Goal: Communication & Community: Answer question/provide support

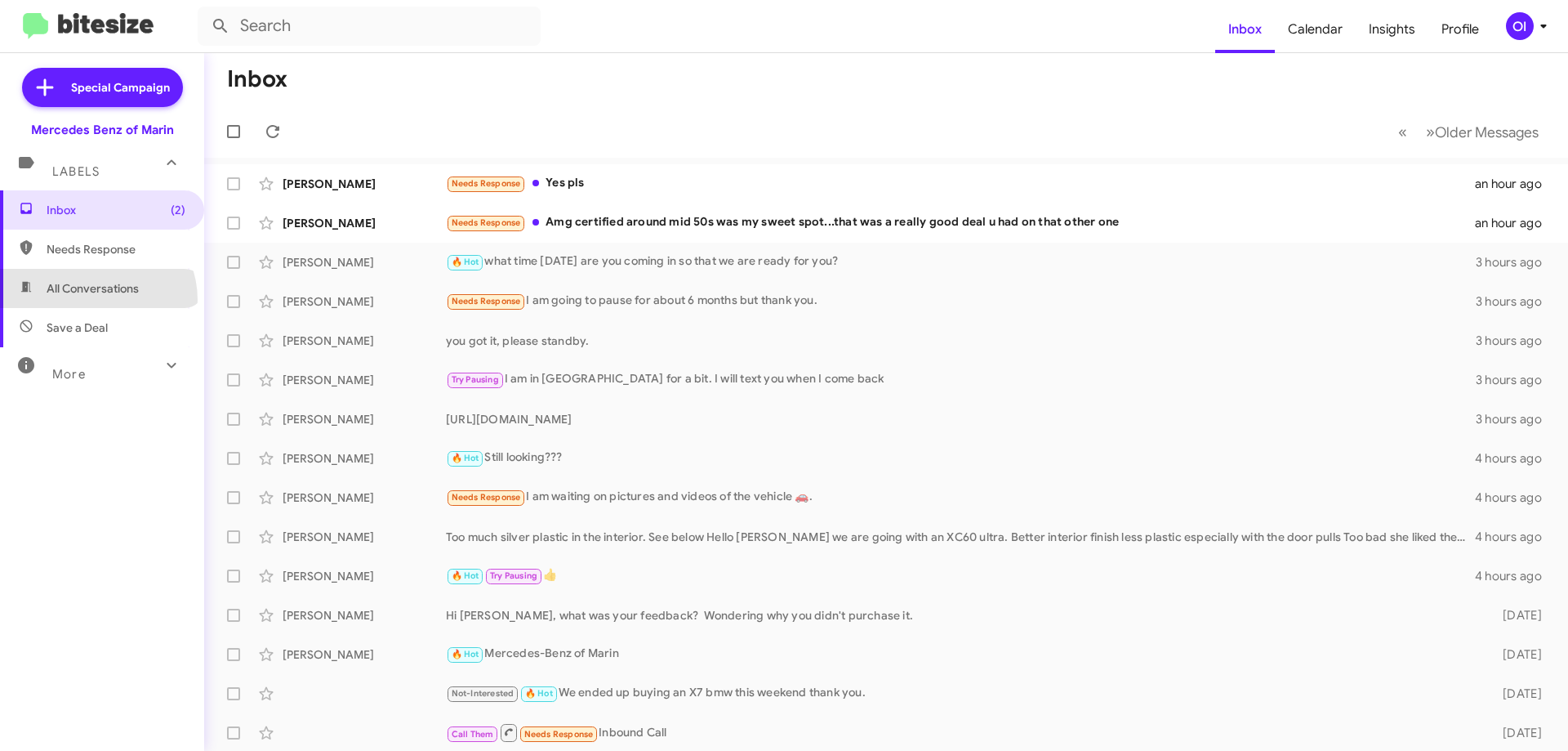
click at [96, 300] on span "All Conversations" at bounding box center [102, 289] width 204 height 39
type input "in:all-conversations"
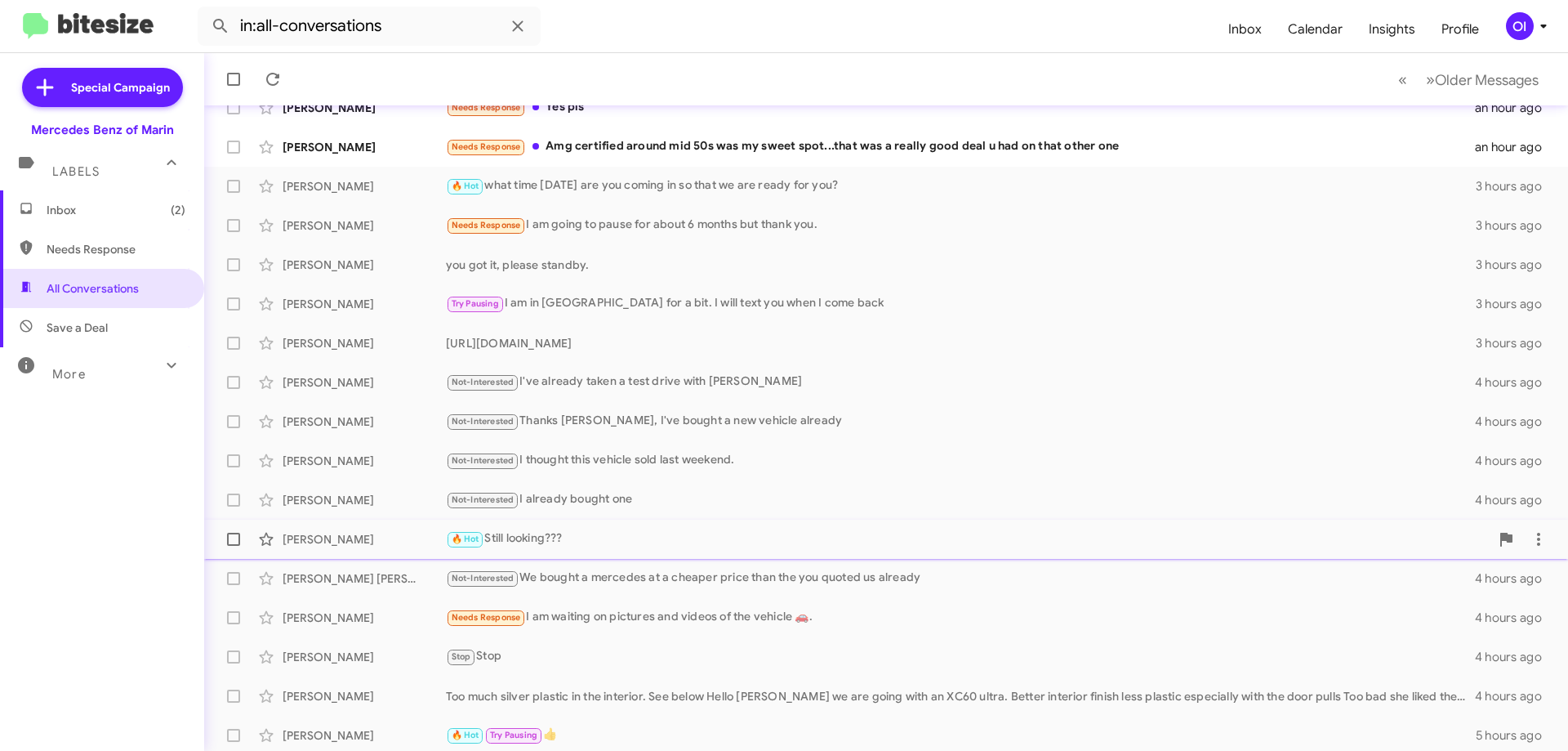
scroll to position [198, 0]
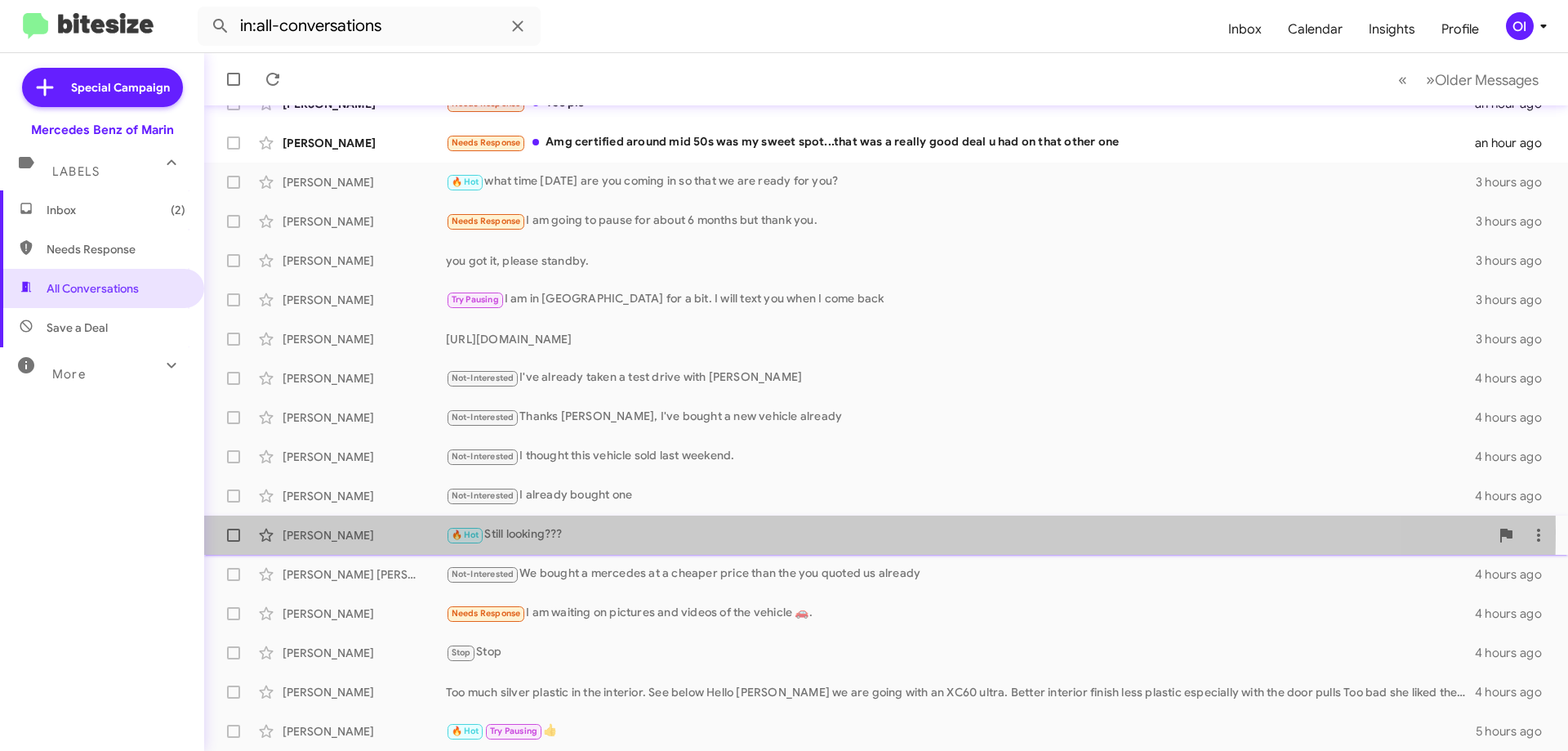
click at [545, 531] on div "🔥 Hot Still looking???" at bounding box center [968, 534] width 1044 height 18
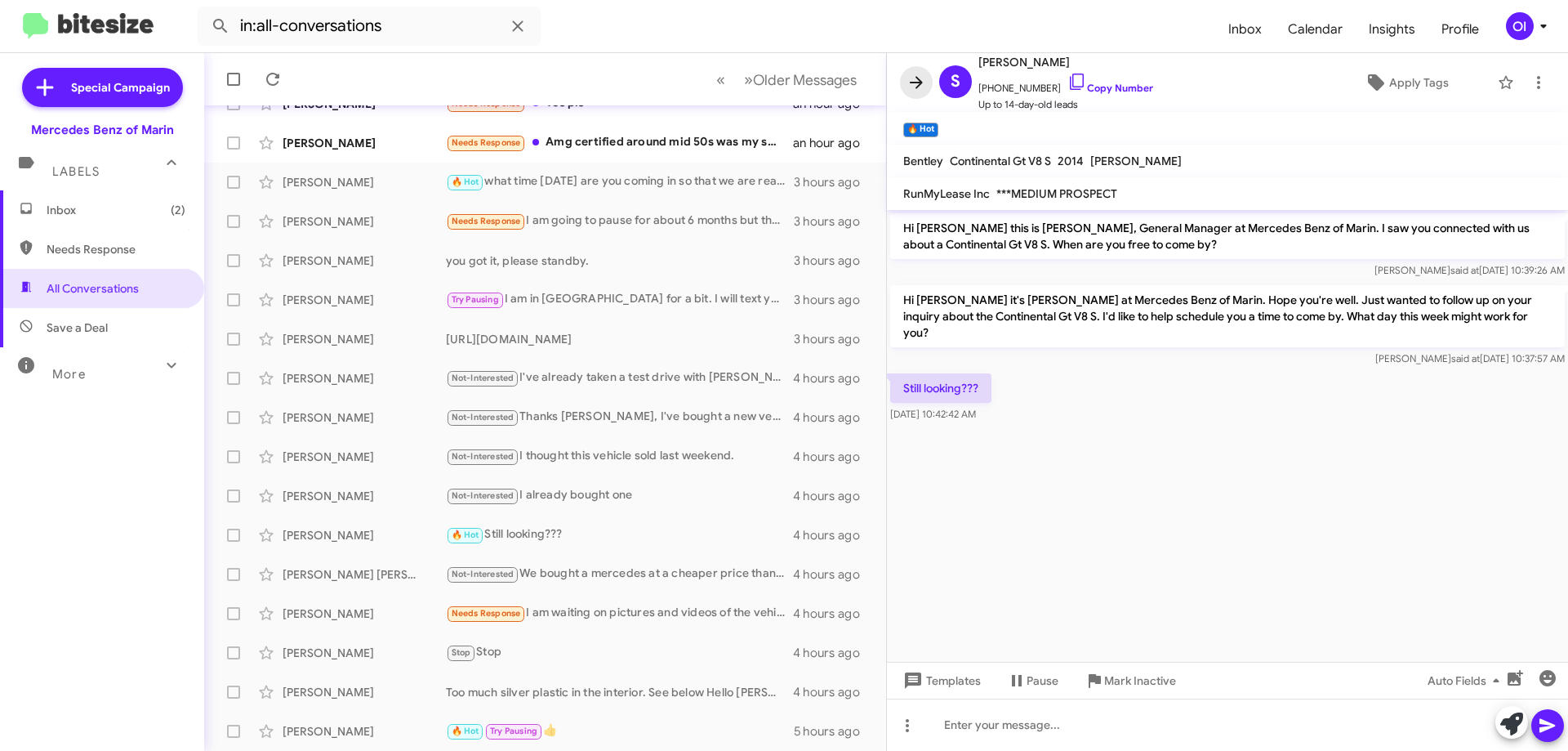
click at [919, 87] on icon at bounding box center [917, 82] width 13 height 13
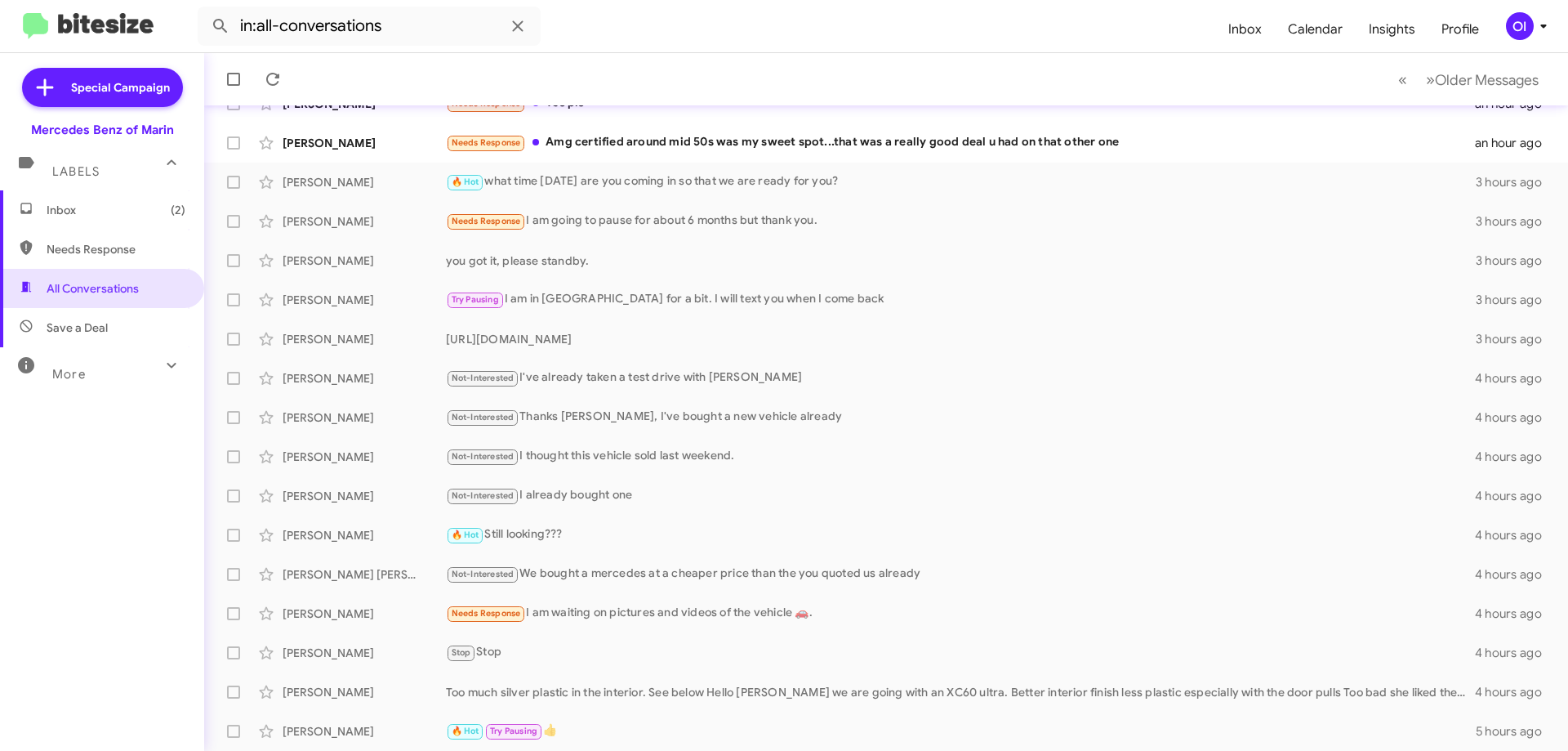
click at [109, 210] on span "Inbox (2)" at bounding box center [116, 210] width 139 height 17
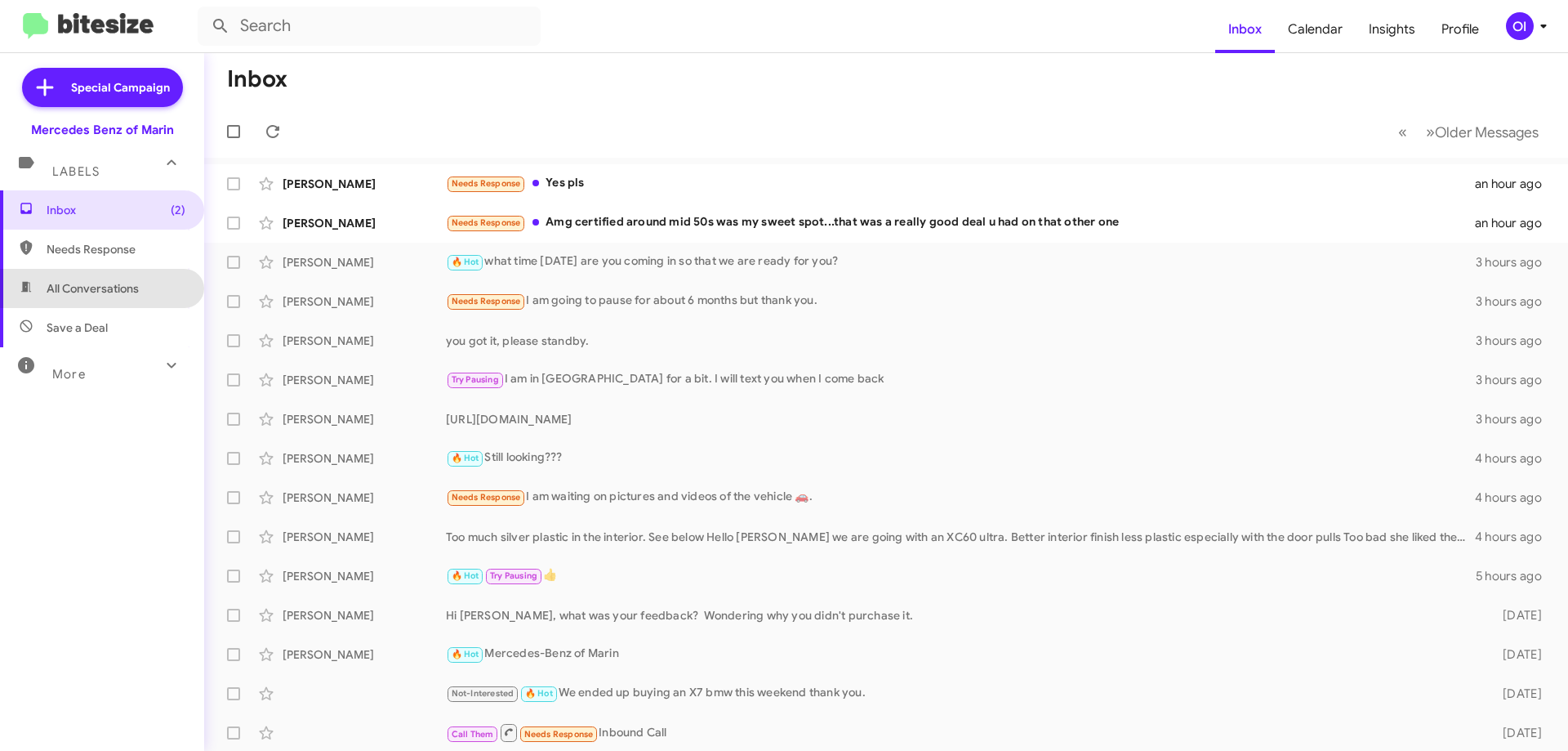
click at [157, 275] on span "All Conversations" at bounding box center [102, 289] width 204 height 39
type input "in:all-conversations"
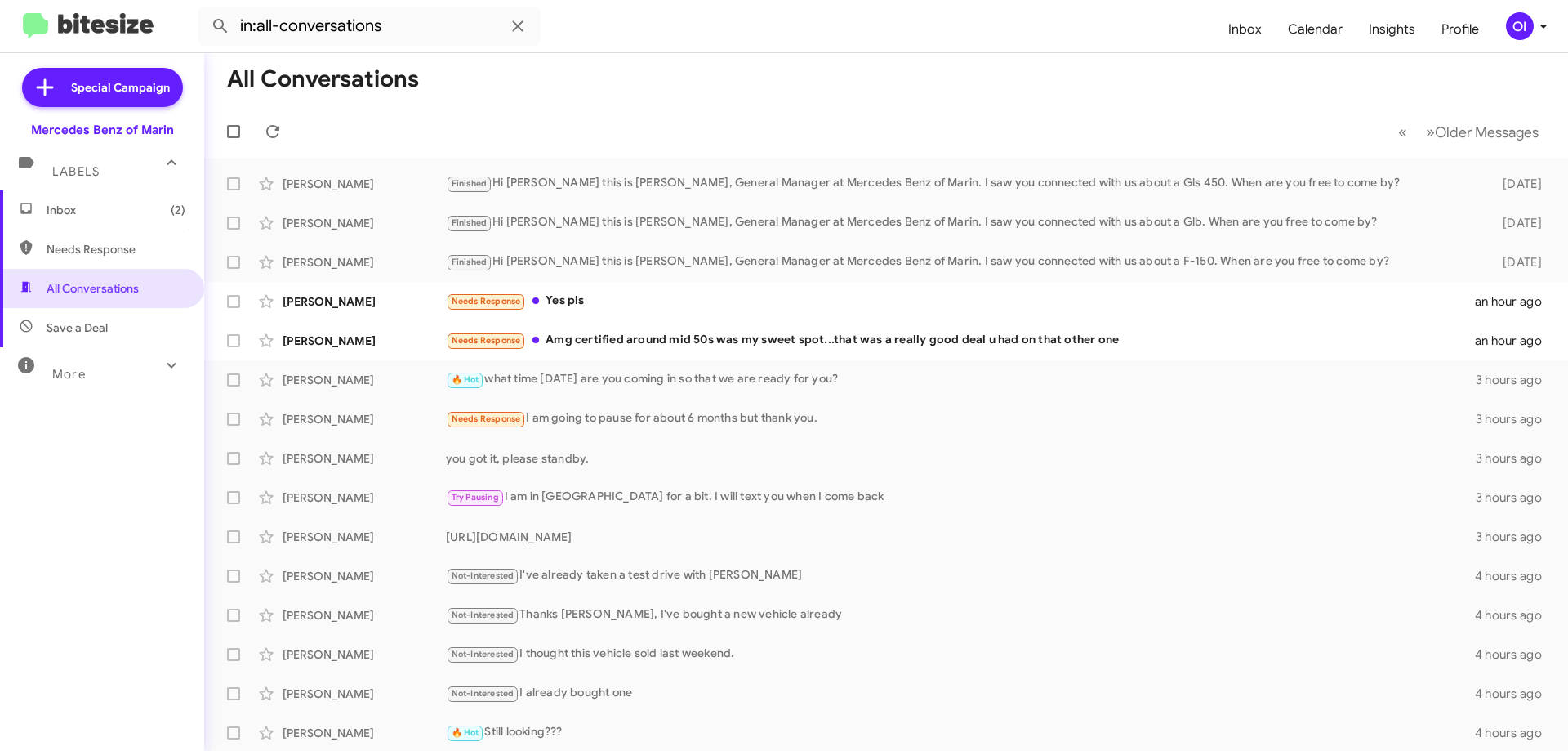
click at [137, 198] on span "Inbox (2)" at bounding box center [102, 210] width 204 height 39
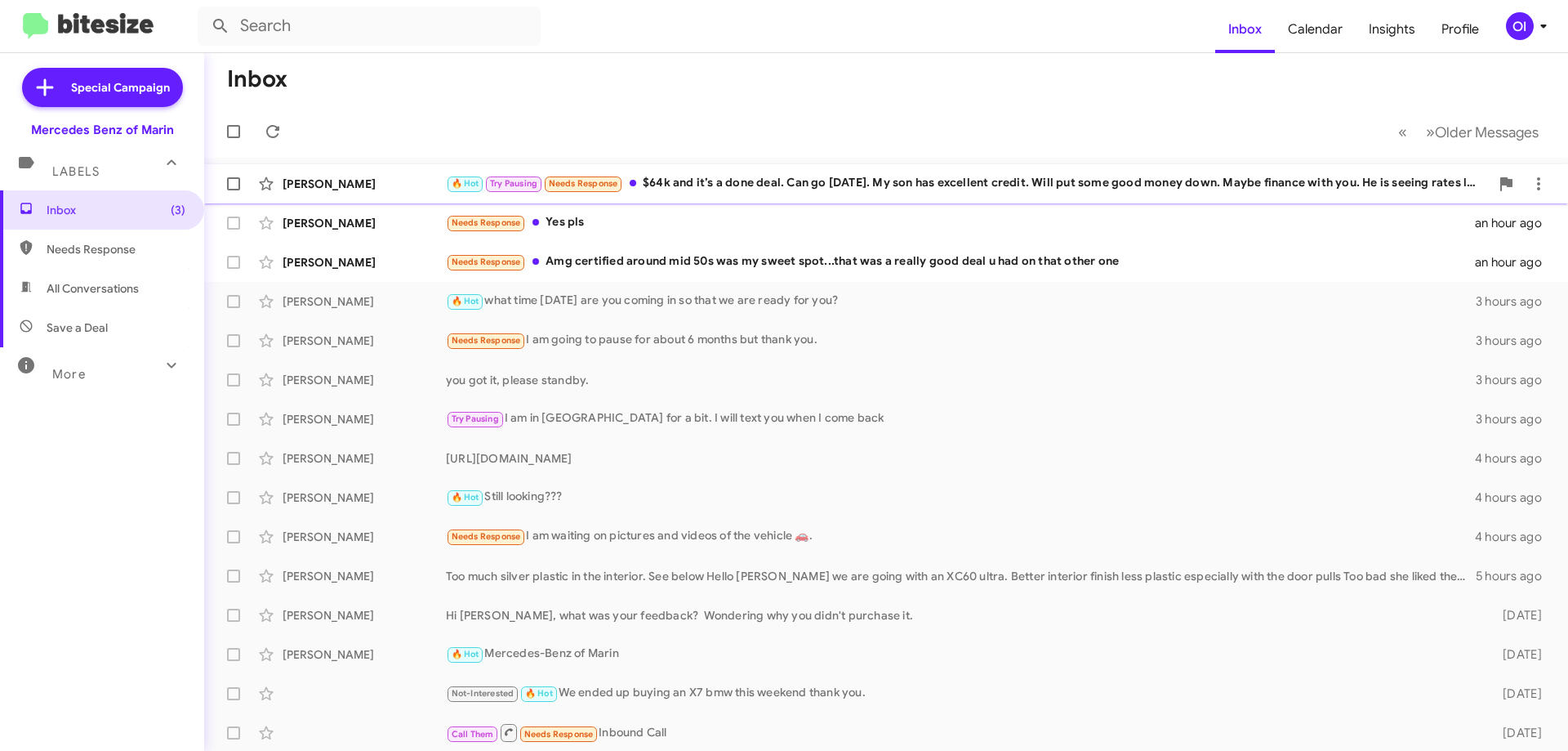
click at [617, 176] on small "Needs Response" at bounding box center [583, 184] width 77 height 16
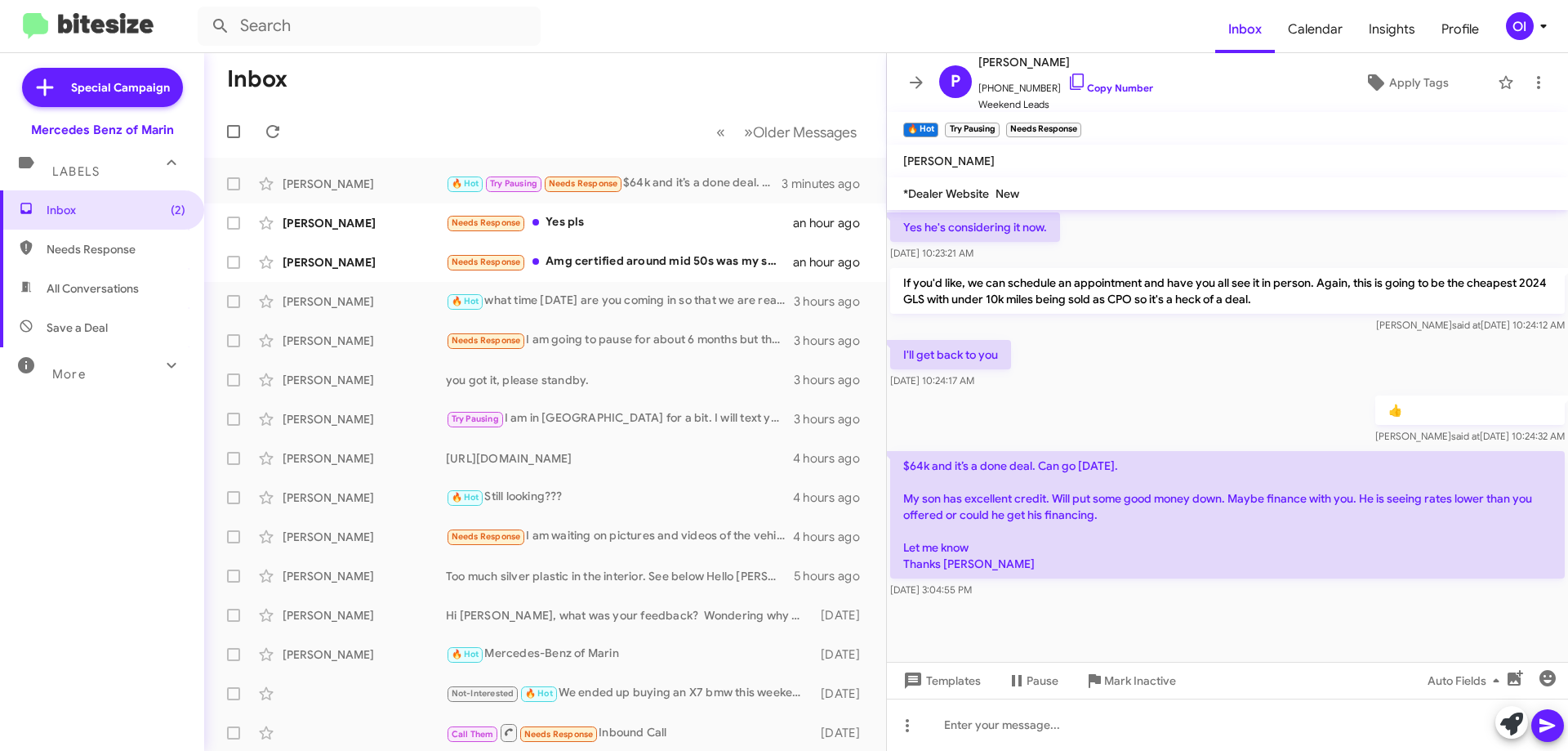
scroll to position [1193, 0]
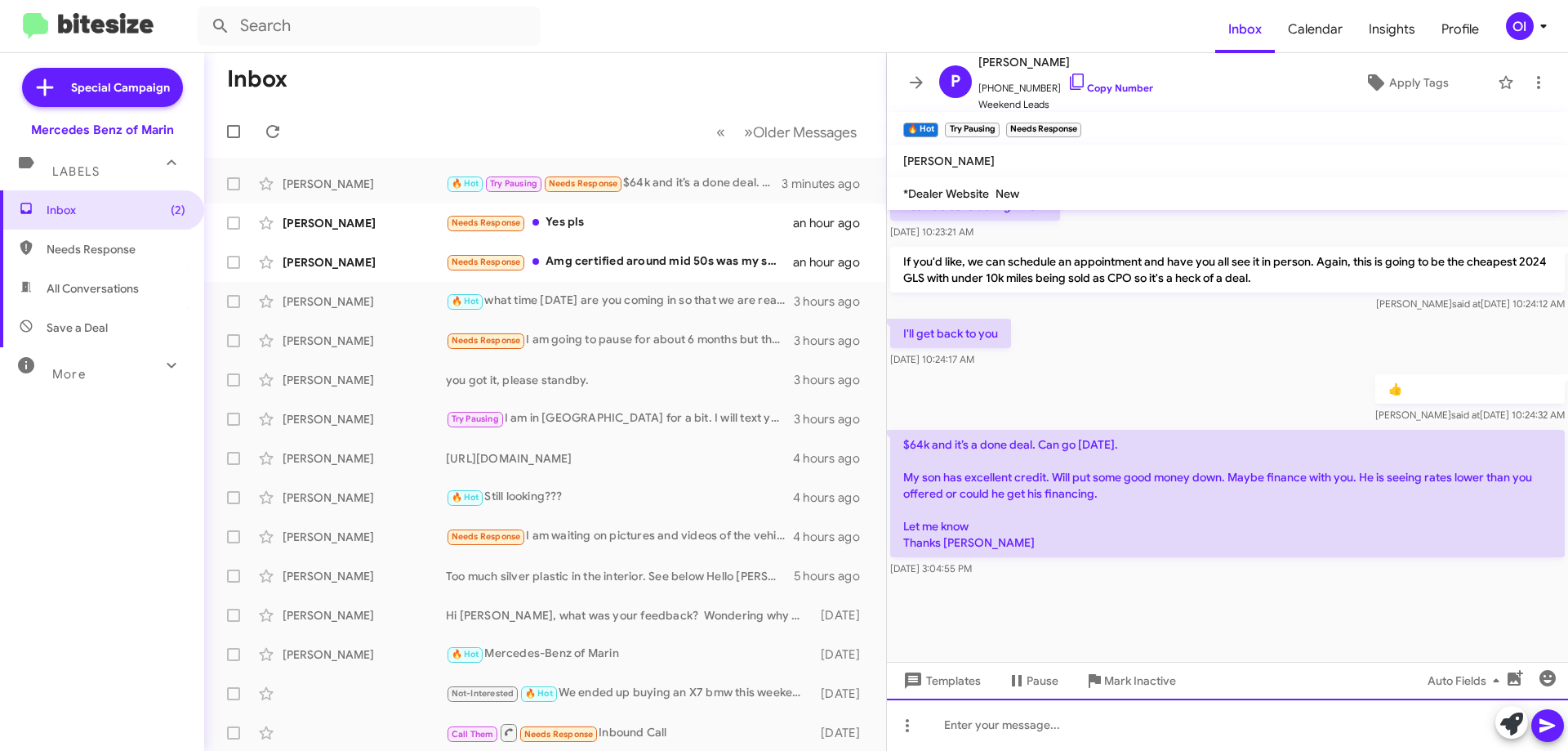
click at [1052, 720] on div at bounding box center [1227, 725] width 681 height 53
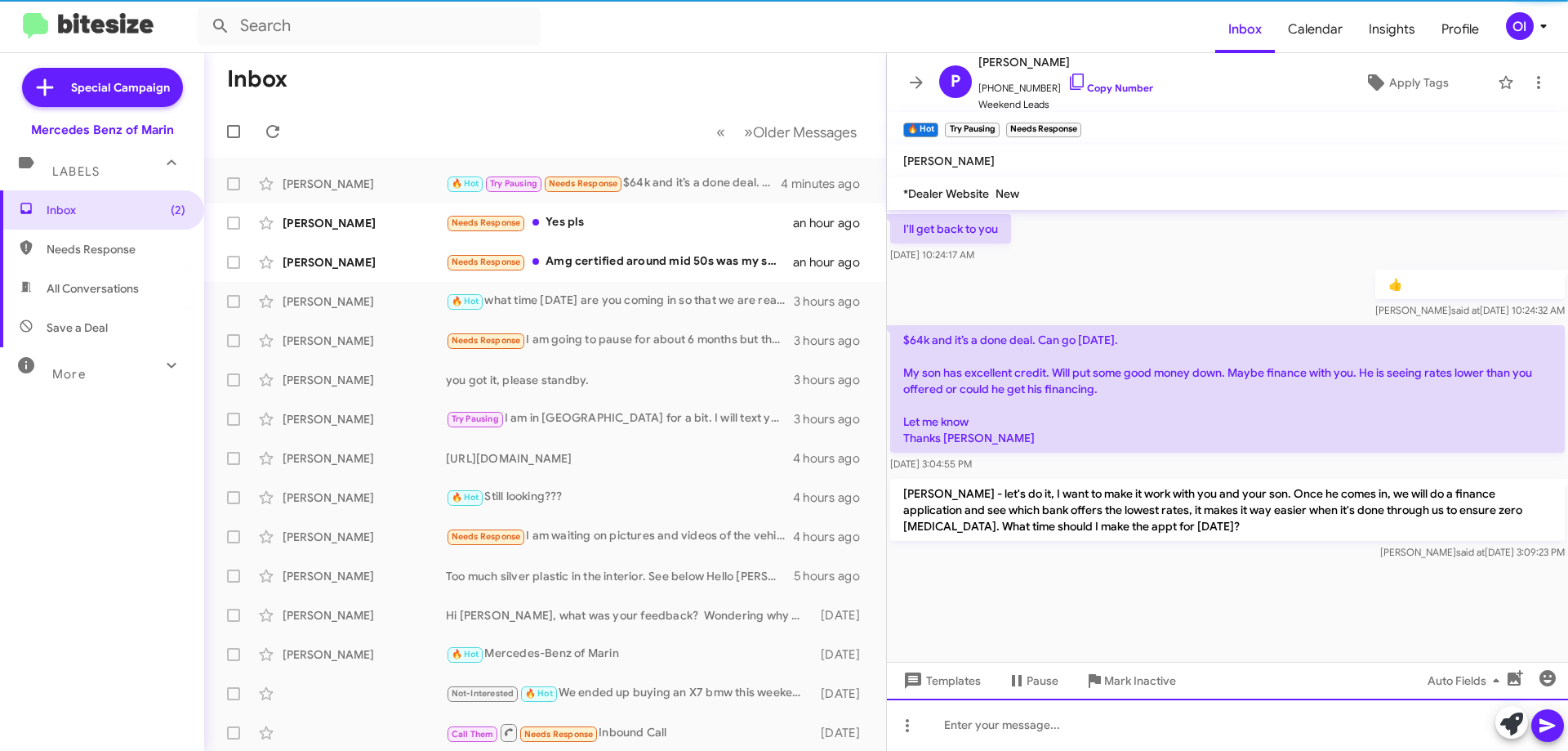
scroll to position [1530, 0]
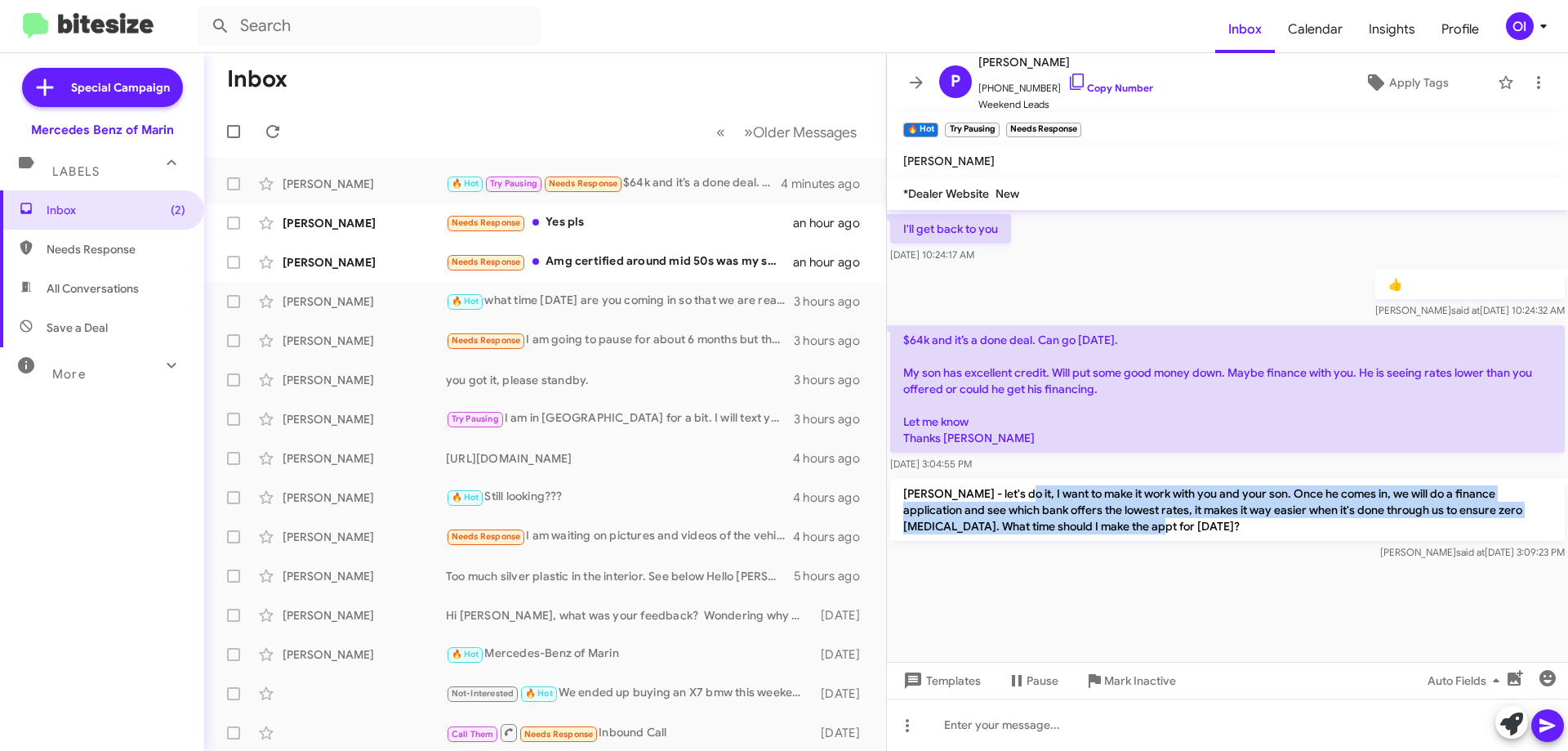
drag, startPoint x: 1154, startPoint y: 529, endPoint x: 1001, endPoint y: 497, distance: 156.3
click at [1001, 497] on p "[PERSON_NAME] - let's do it, I want to make it work with you and your son. Once…" at bounding box center [1227, 510] width 675 height 62
drag, startPoint x: 990, startPoint y: 496, endPoint x: 1128, endPoint y: 525, distance: 141.0
click at [1127, 524] on p "[PERSON_NAME] - let's do it, I want to make it work with you and your son. Once…" at bounding box center [1227, 510] width 675 height 62
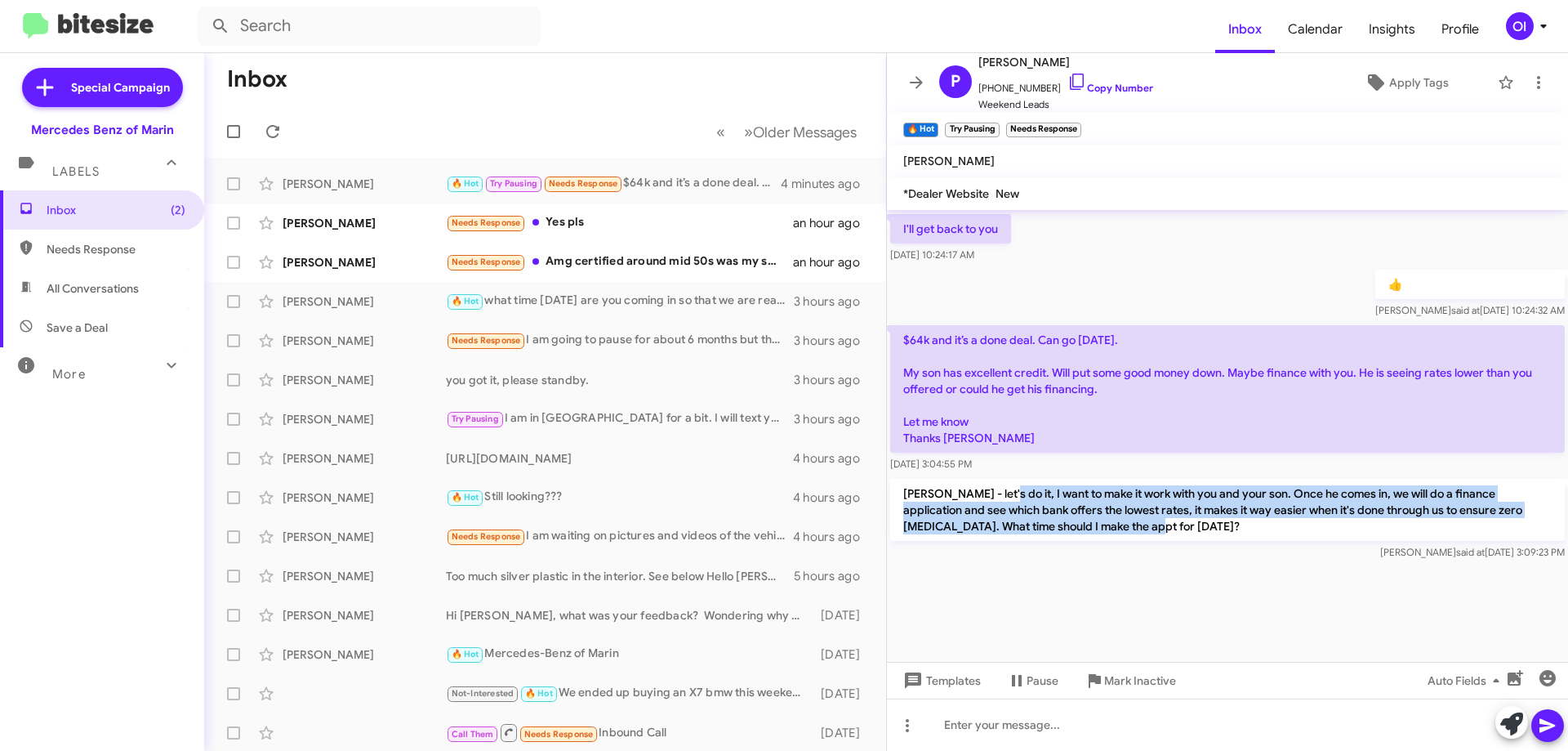
click at [1128, 525] on p "[PERSON_NAME] - let's do it, I want to make it work with you and your son. Once…" at bounding box center [1227, 510] width 675 height 62
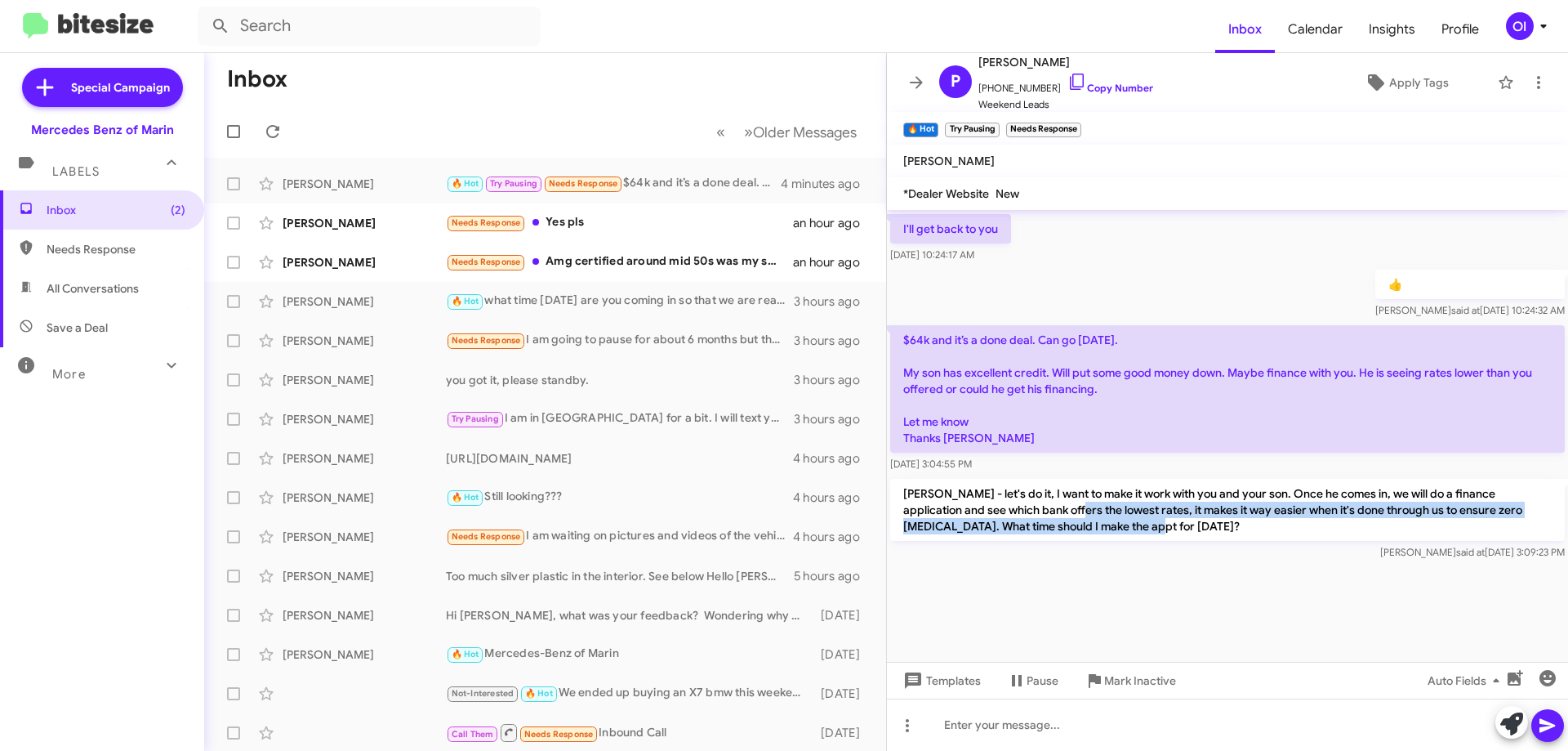
drag, startPoint x: 1159, startPoint y: 526, endPoint x: 1018, endPoint y: 506, distance: 142.4
click at [1019, 506] on p "[PERSON_NAME] - let's do it, I want to make it work with you and your son. Once…" at bounding box center [1227, 510] width 675 height 62
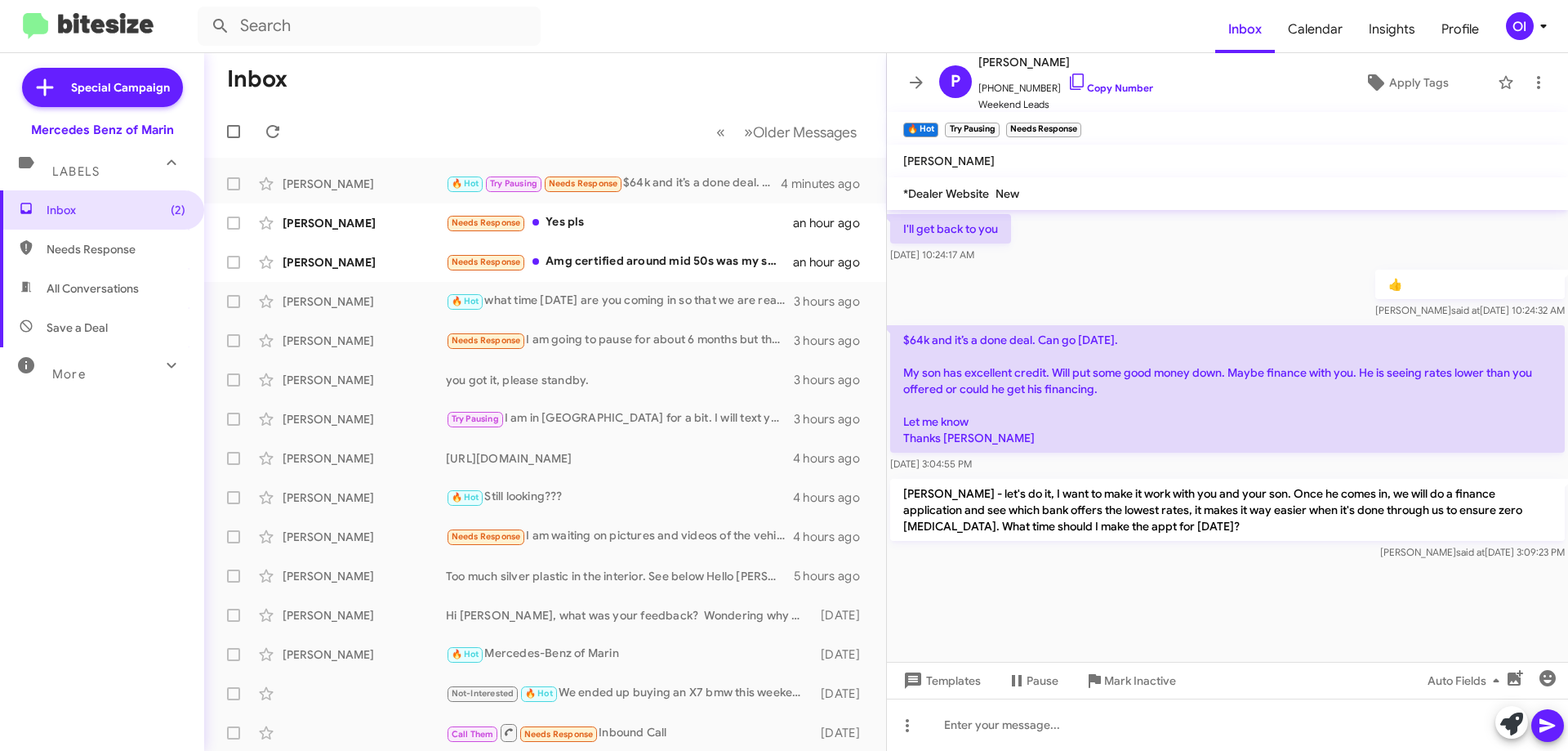
click at [1018, 506] on p "[PERSON_NAME] - let's do it, I want to make it work with you and your son. Once…" at bounding box center [1227, 510] width 675 height 62
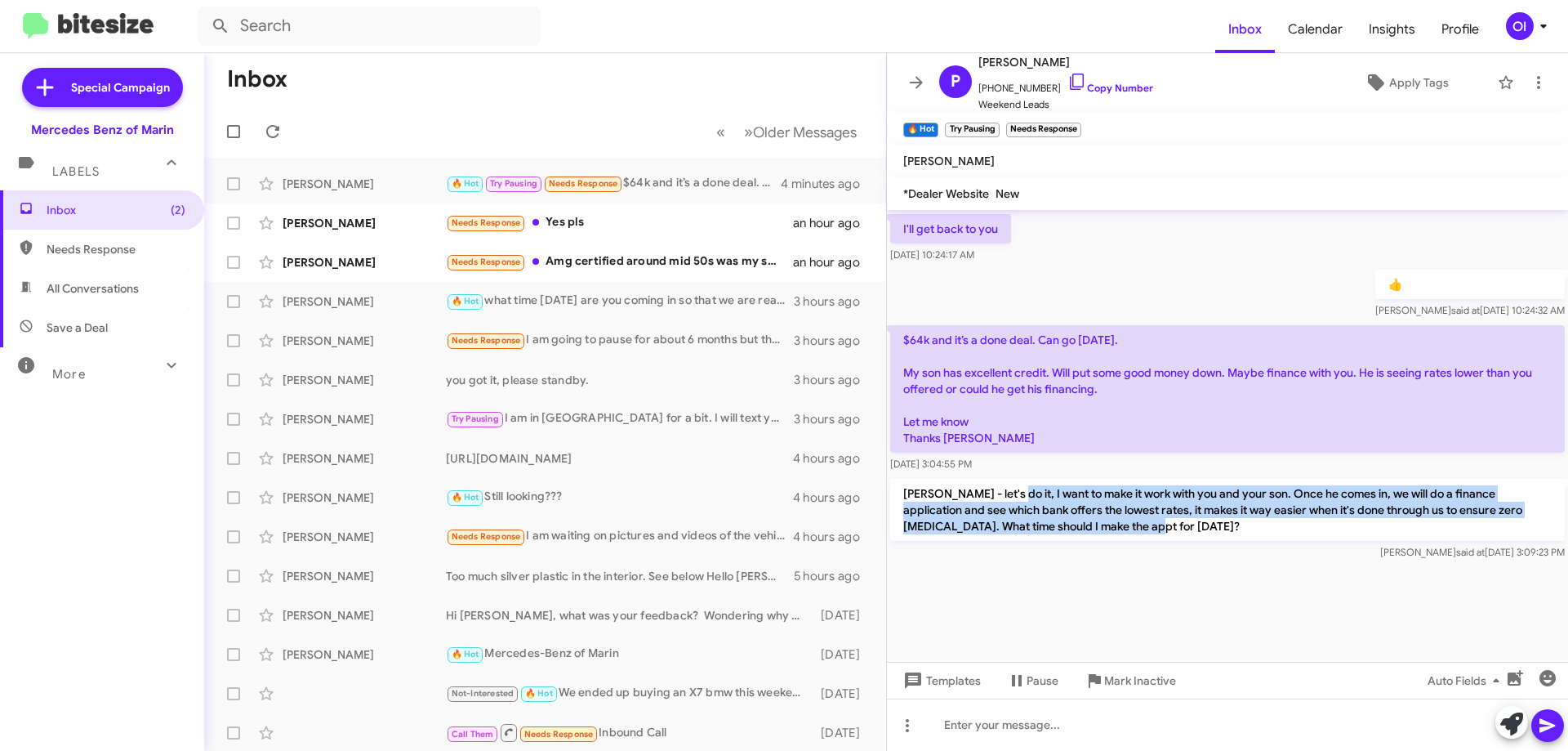
drag, startPoint x: 996, startPoint y: 498, endPoint x: 1132, endPoint y: 527, distance: 139.1
click at [1131, 526] on p "[PERSON_NAME] - let's do it, I want to make it work with you and your son. Once…" at bounding box center [1227, 510] width 675 height 62
click at [1132, 527] on p "[PERSON_NAME] - let's do it, I want to make it work with you and your son. Once…" at bounding box center [1227, 510] width 675 height 62
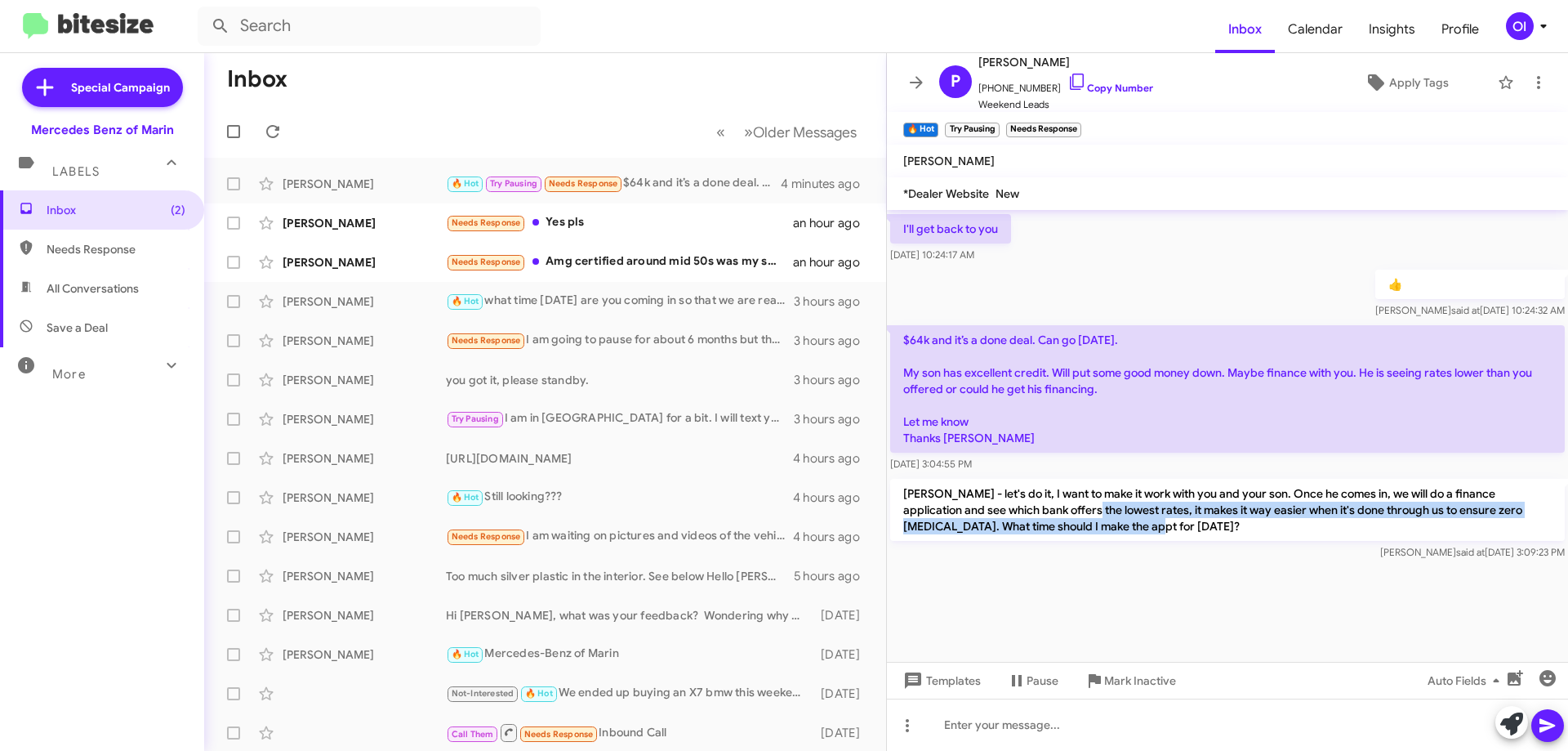
drag, startPoint x: 1153, startPoint y: 526, endPoint x: 1033, endPoint y: 503, distance: 122.2
click at [1033, 503] on p "[PERSON_NAME] - let's do it, I want to make it work with you and your son. Once…" at bounding box center [1227, 510] width 675 height 62
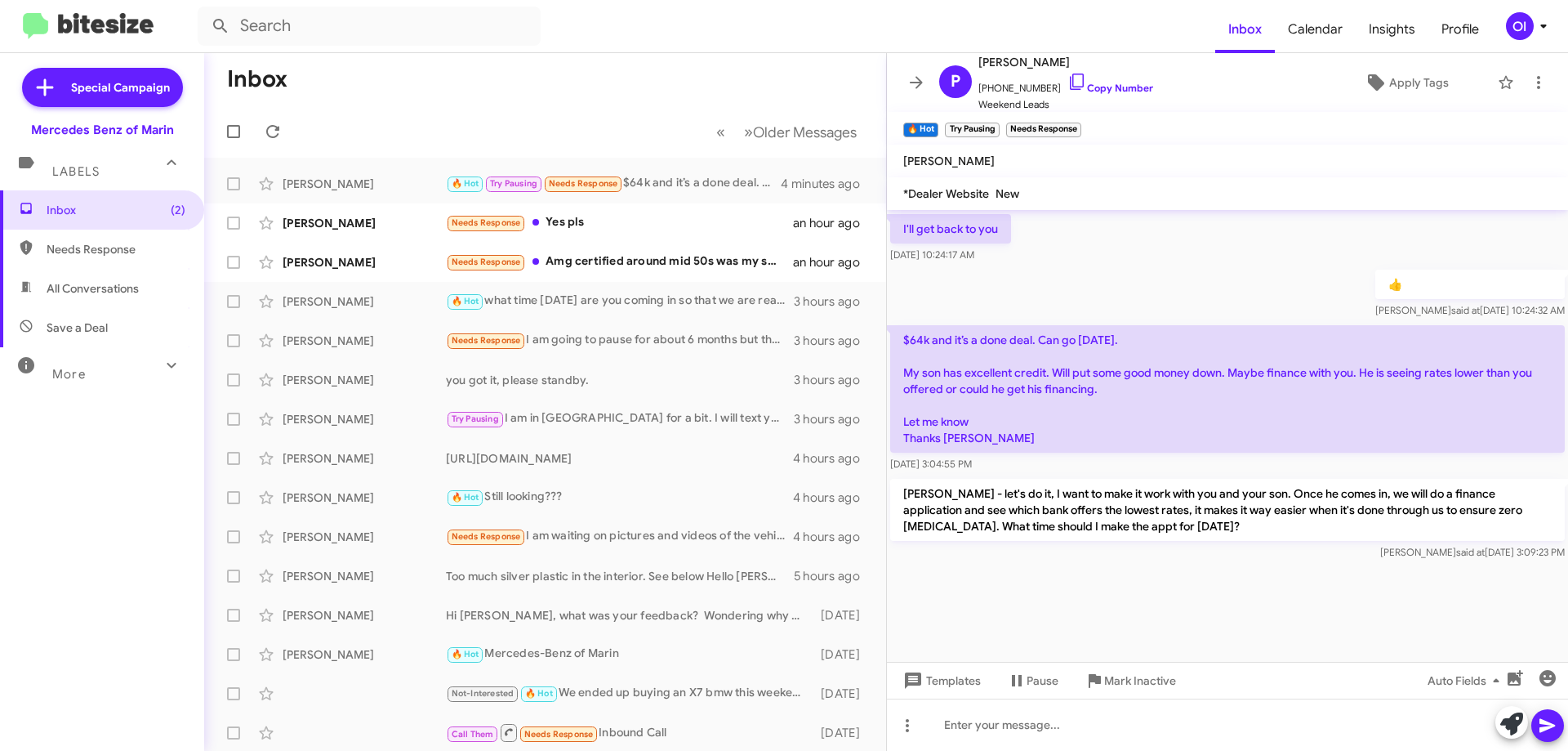
click at [1030, 501] on p "[PERSON_NAME] - let's do it, I want to make it work with you and your son. Once…" at bounding box center [1227, 510] width 675 height 62
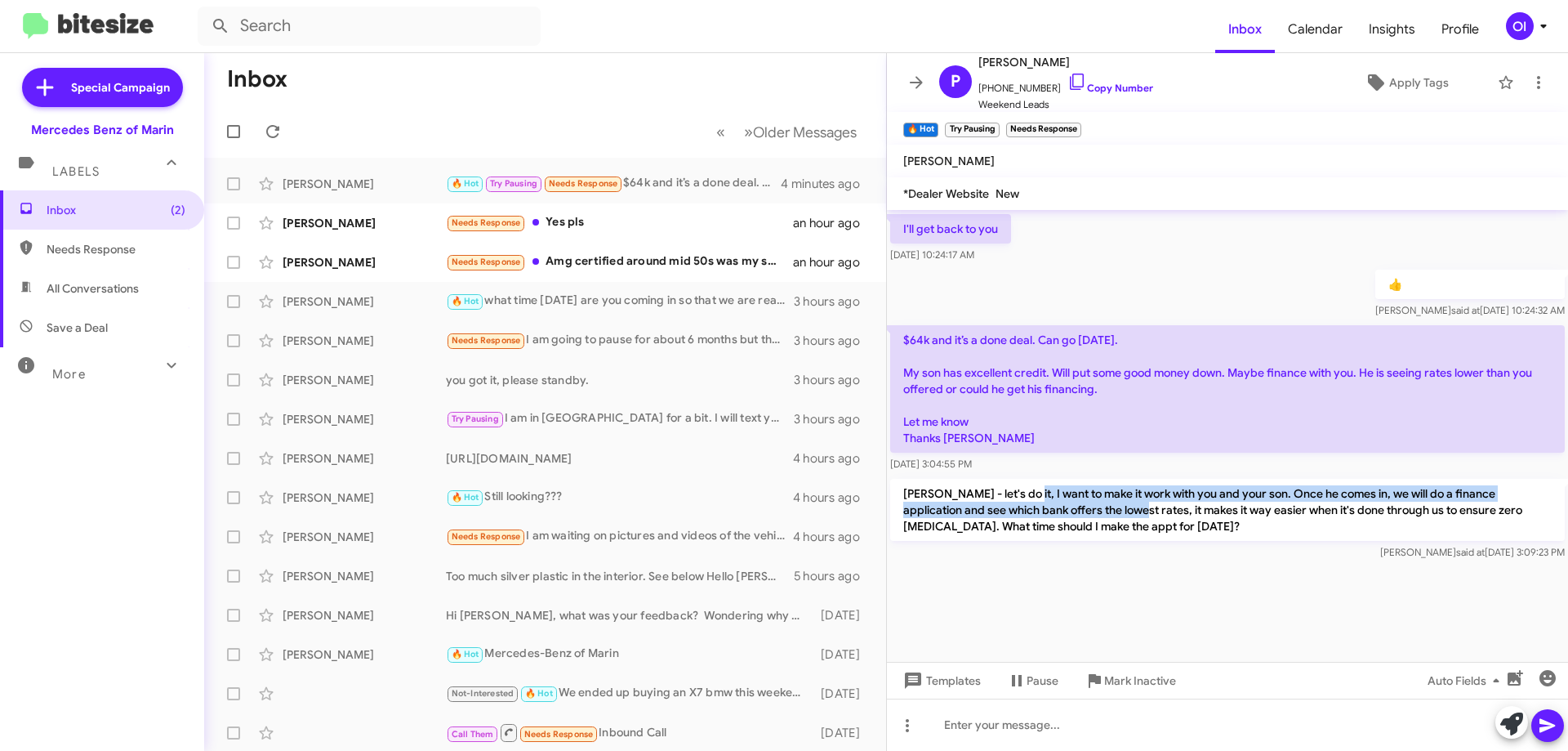
drag, startPoint x: 1019, startPoint y: 493, endPoint x: 1149, endPoint y: 538, distance: 137.6
click at [1149, 538] on p "[PERSON_NAME] - let's do it, I want to make it work with you and your son. Once…" at bounding box center [1227, 510] width 675 height 62
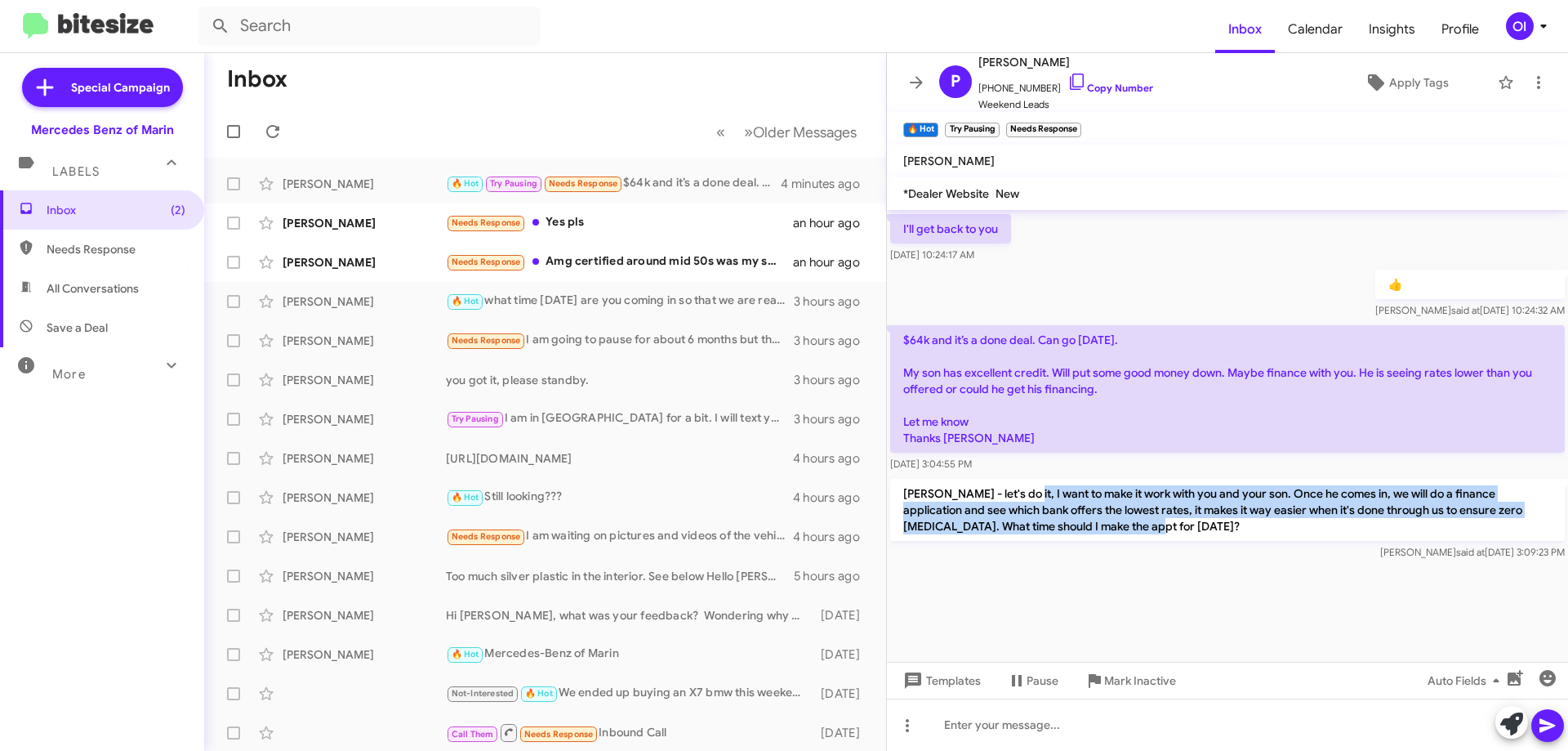
click at [1152, 539] on p "[PERSON_NAME] - let's do it, I want to make it work with you and your son. Once…" at bounding box center [1227, 510] width 675 height 62
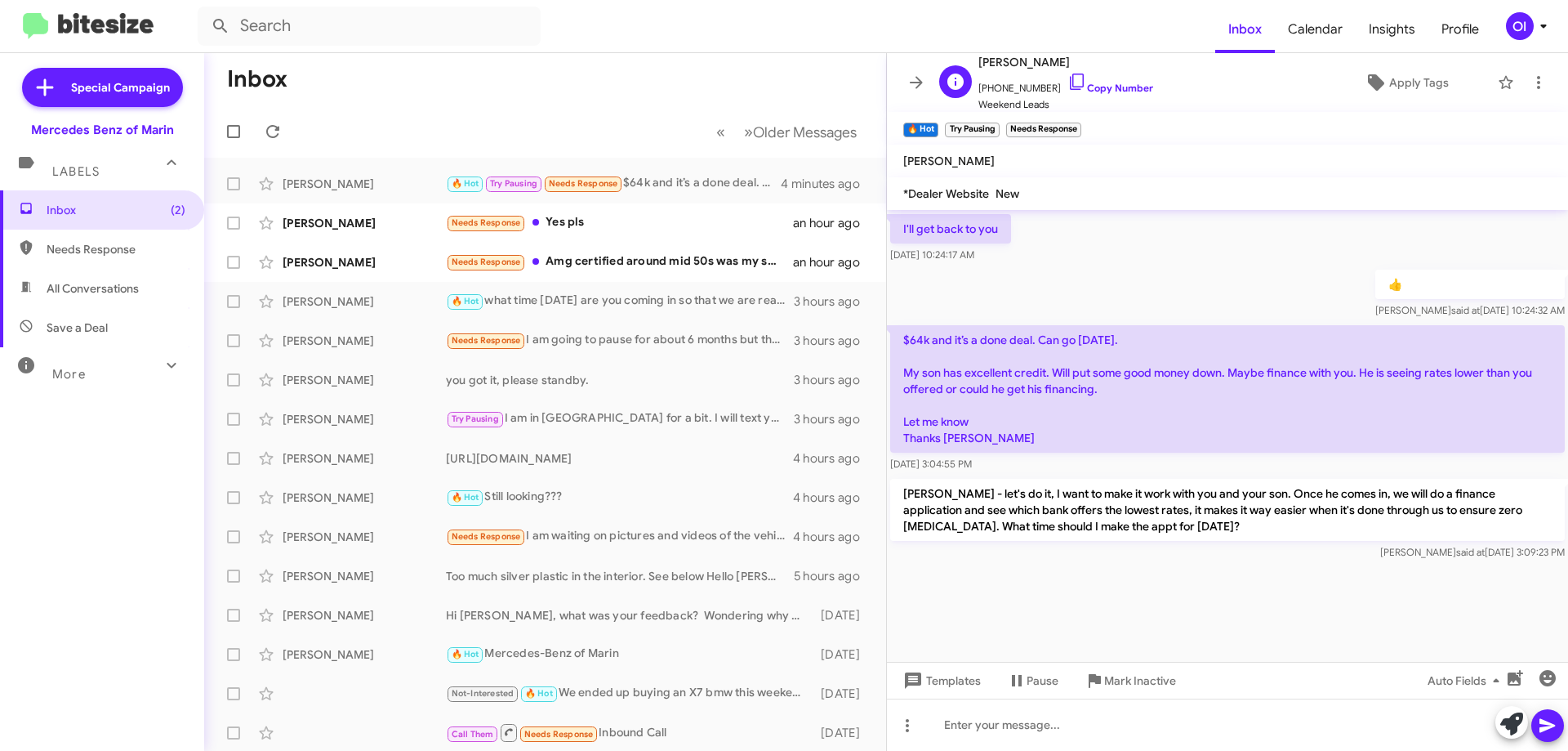
click at [1099, 93] on link "Copy Number" at bounding box center [1110, 88] width 86 height 13
click at [1026, 440] on p "$64k and it’s a done deal. Can go [DATE]. My son has excellent credit. Will put…" at bounding box center [1227, 389] width 675 height 127
click at [80, 282] on span "All Conversations" at bounding box center [93, 289] width 92 height 17
type input "in:all-conversations"
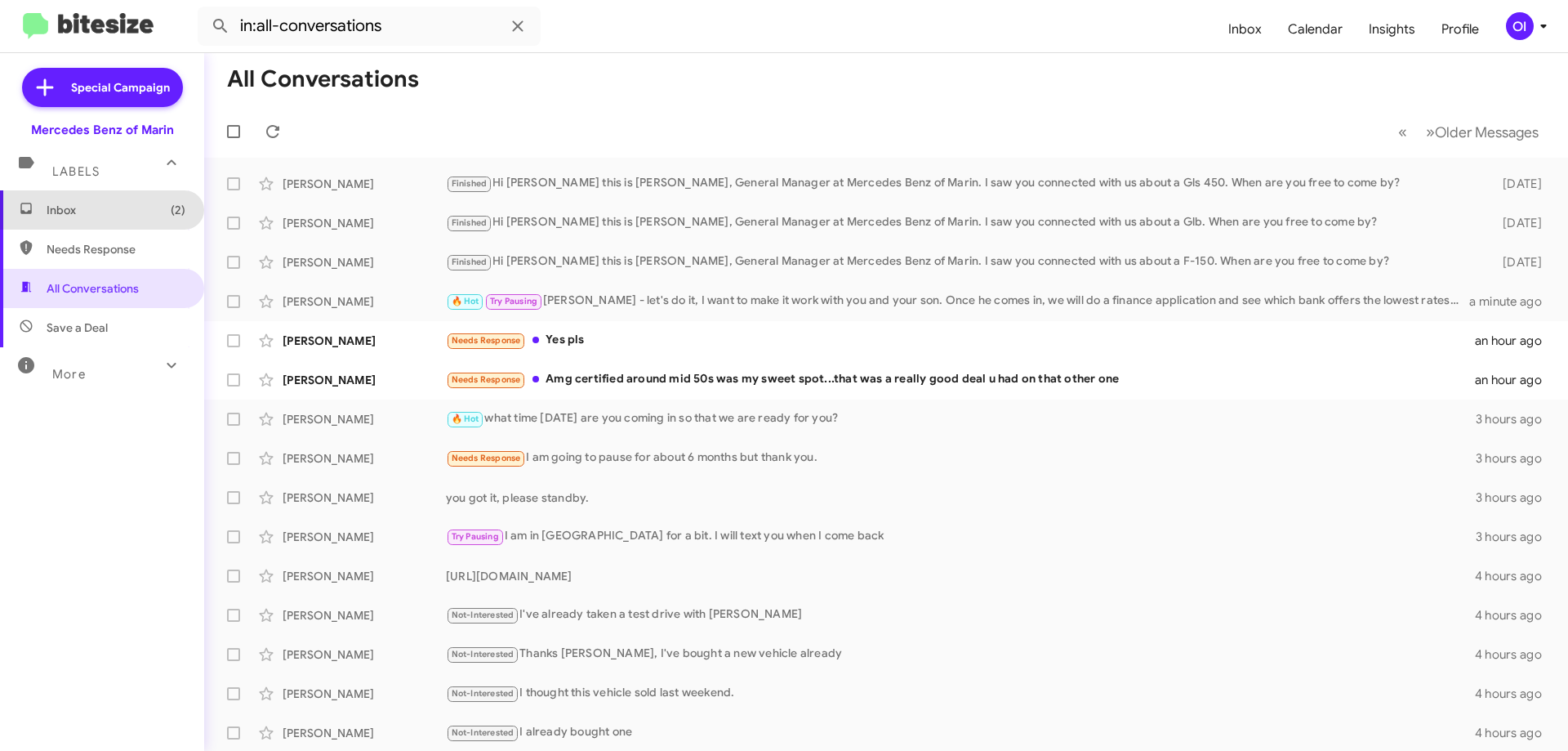
click at [108, 227] on span "Inbox (2)" at bounding box center [102, 210] width 204 height 39
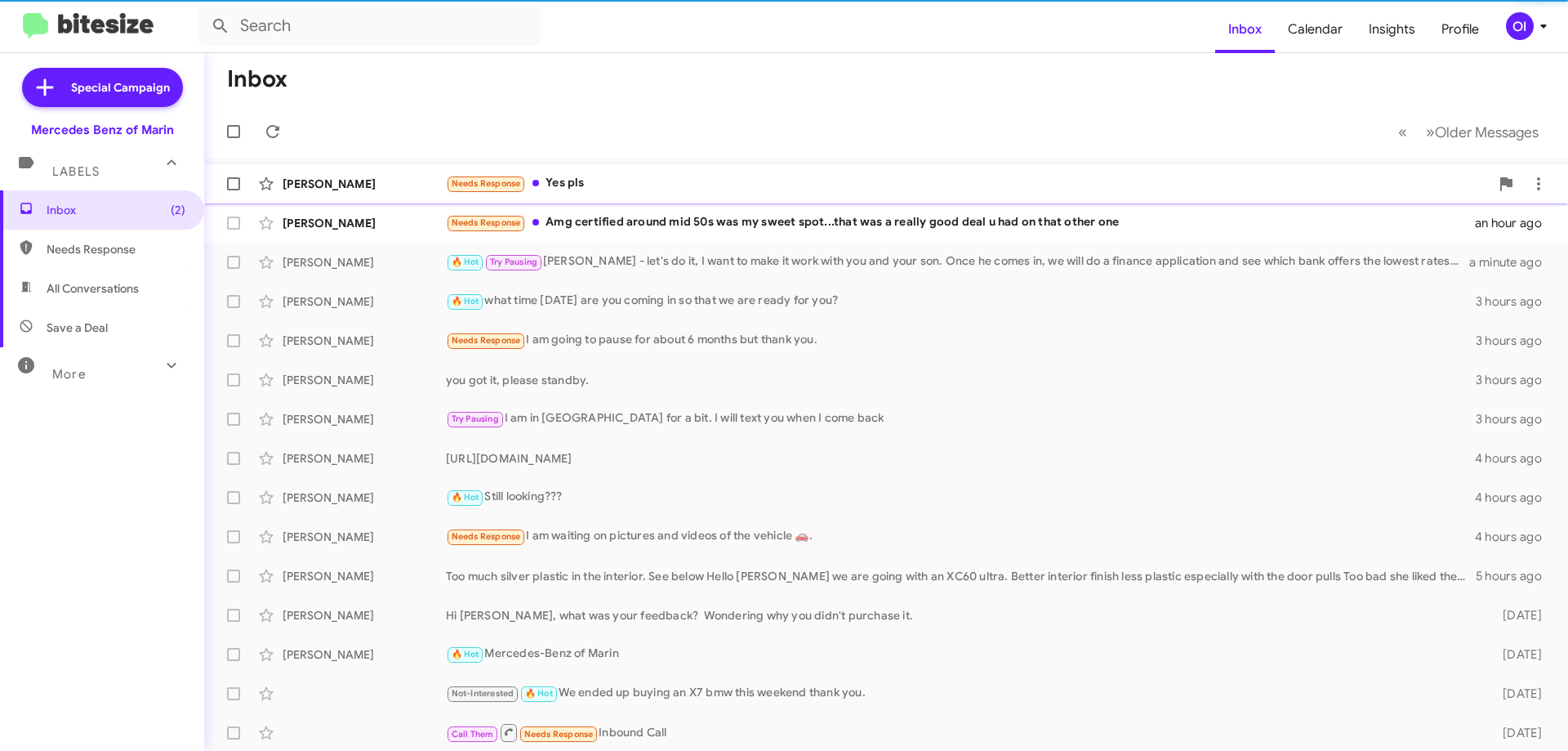
click at [507, 192] on span "Needs Response" at bounding box center [486, 183] width 80 height 18
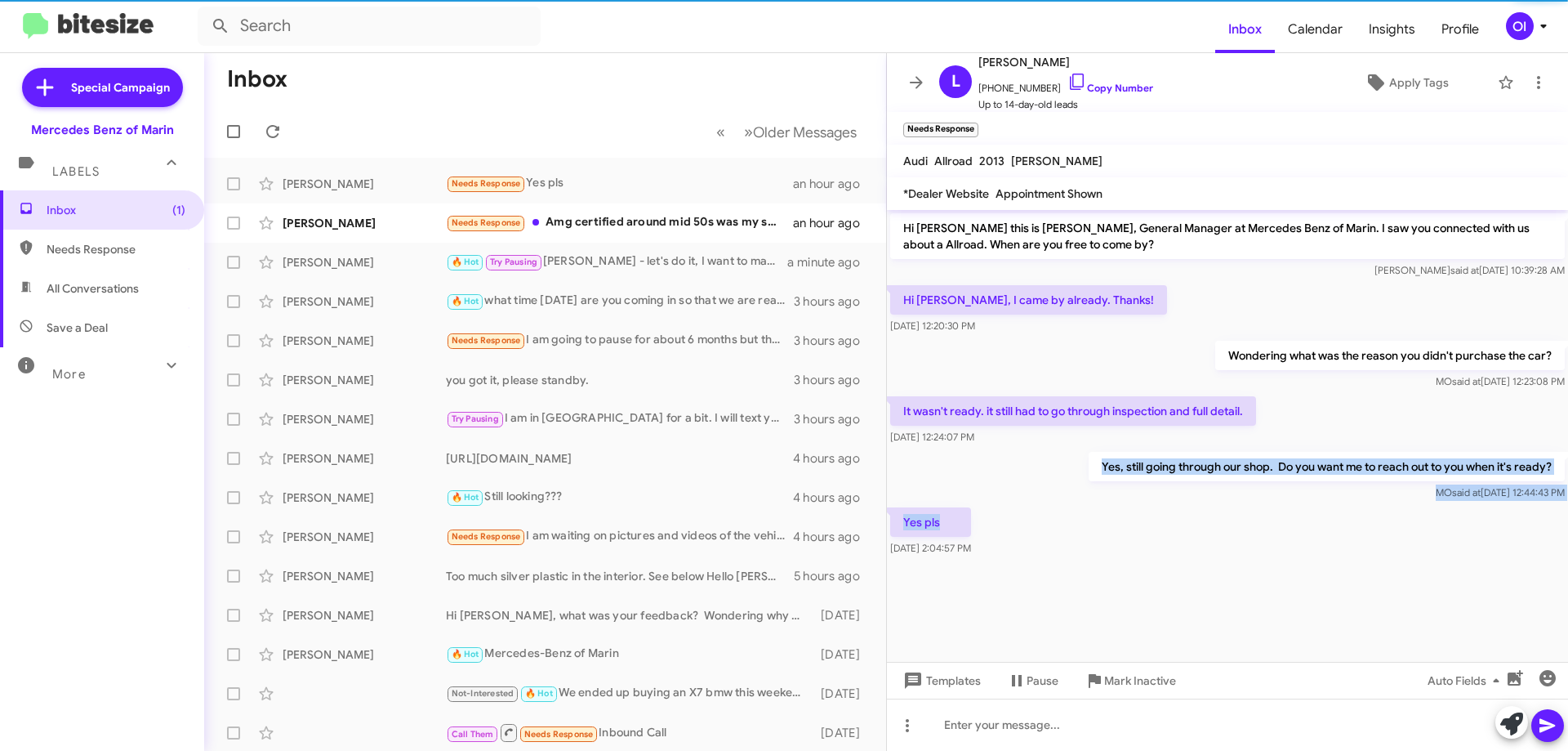
drag, startPoint x: 1139, startPoint y: 522, endPoint x: 1092, endPoint y: 457, distance: 80.2
click at [1095, 457] on div "Hi [PERSON_NAME] this is [PERSON_NAME], General Manager at Mercedes Benz of Mar…" at bounding box center [1227, 385] width 681 height 350
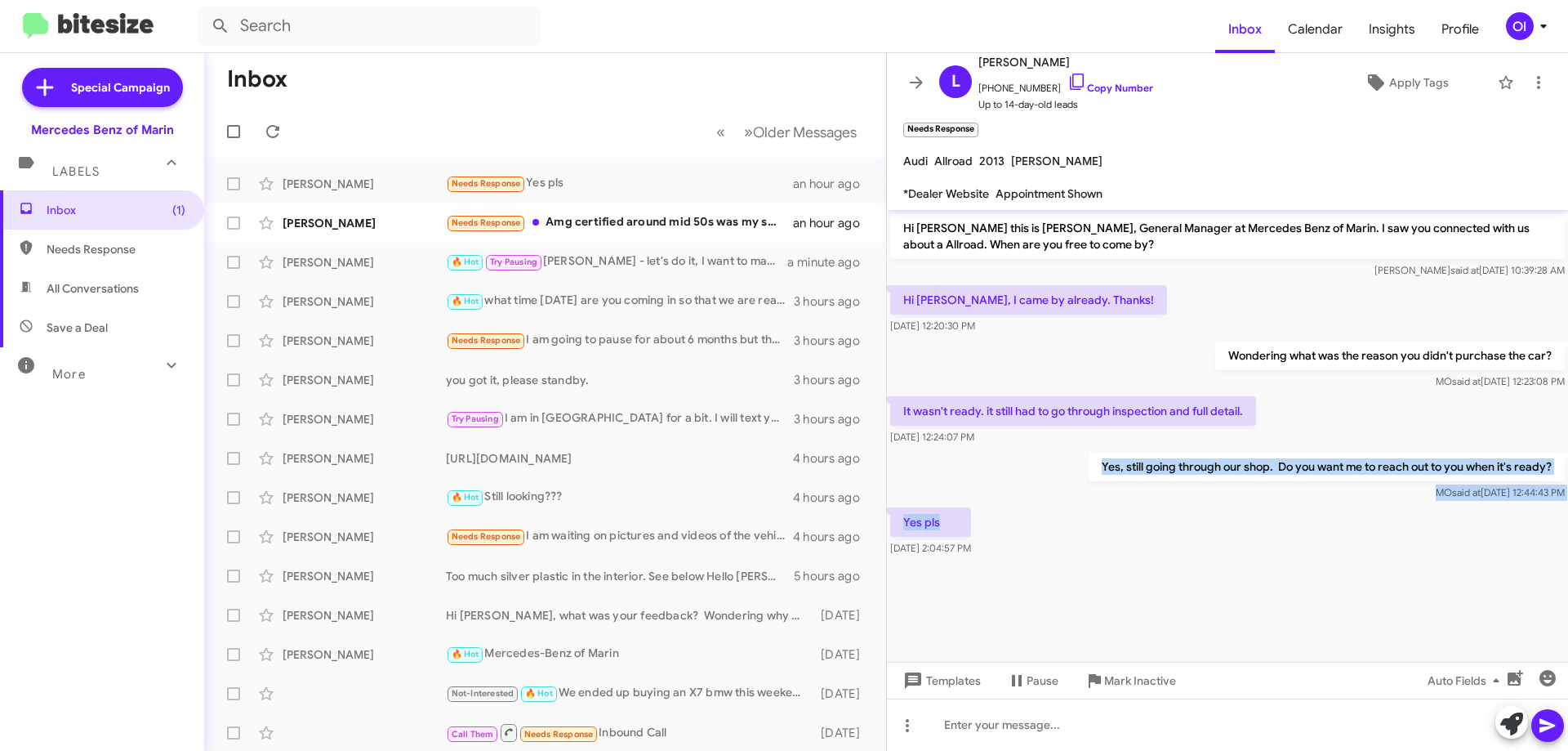
click at [1092, 457] on p "Yes, still going through our shop. Do you want me to reach out to you when it's…" at bounding box center [1327, 466] width 476 height 29
drag, startPoint x: 1081, startPoint y: 454, endPoint x: 1154, endPoint y: 544, distance: 115.9
click at [1153, 543] on div "Hi [PERSON_NAME] this is [PERSON_NAME], General Manager at Mercedes Benz of Mar…" at bounding box center [1227, 385] width 681 height 350
click at [1155, 545] on div "Yes pls [DATE] 2:04:57 PM" at bounding box center [1227, 532] width 681 height 55
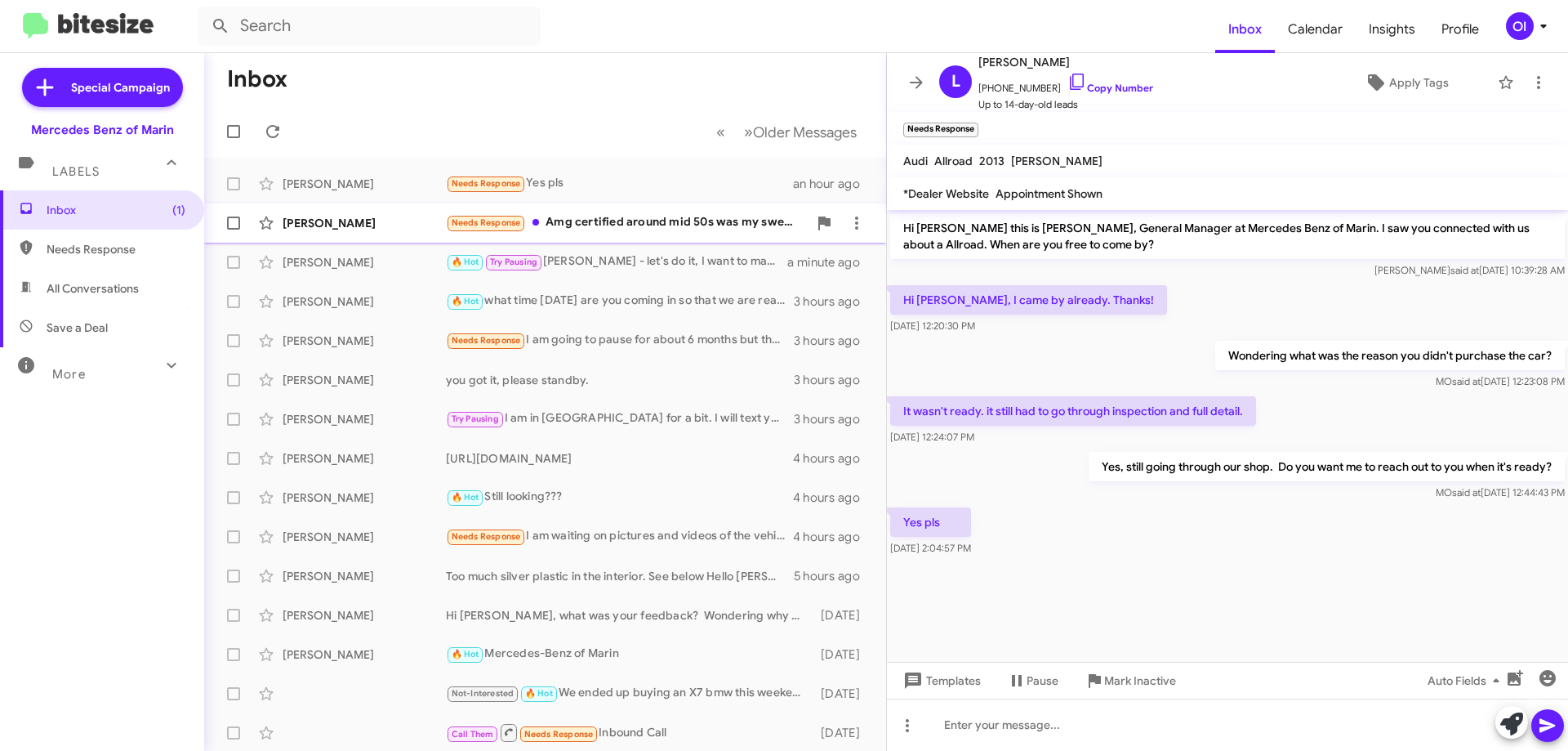
click at [662, 222] on div "Needs Response Amg certified around mid 50s was my sweet spot...that was a real…" at bounding box center [627, 222] width 362 height 18
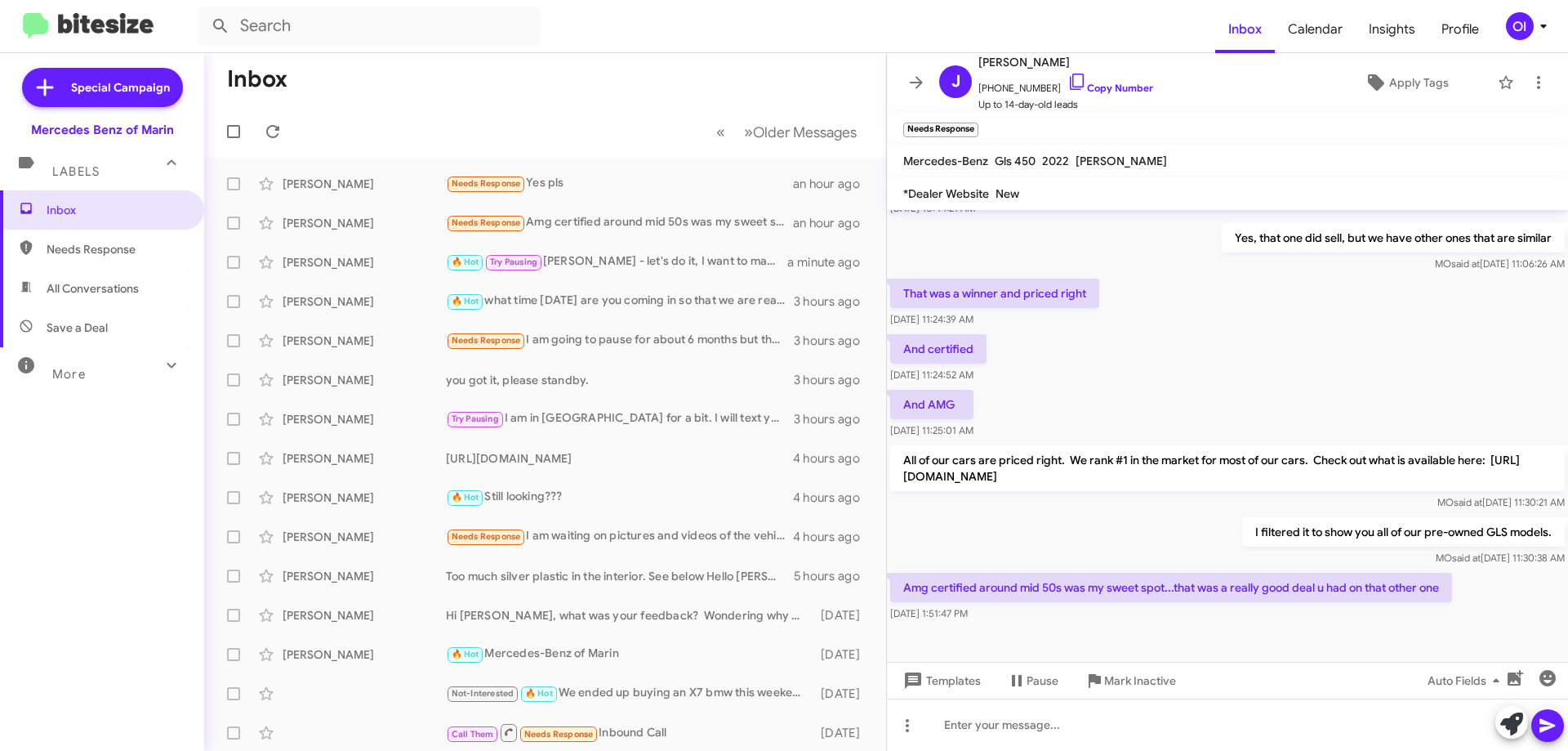
drag, startPoint x: 983, startPoint y: 441, endPoint x: 1081, endPoint y: 483, distance: 106.6
click at [1079, 483] on p "All of our cars are priced right. We rank #1 in the market for most of our cars…" at bounding box center [1227, 468] width 675 height 46
click at [1081, 483] on p "All of our cars are priced right. We rank #1 in the market for most of our cars…" at bounding box center [1227, 468] width 675 height 46
drag, startPoint x: 1106, startPoint y: 482, endPoint x: 1006, endPoint y: 451, distance: 104.7
click at [1008, 451] on p "All of our cars are priced right. We rank #1 in the market for most of our cars…" at bounding box center [1227, 468] width 675 height 46
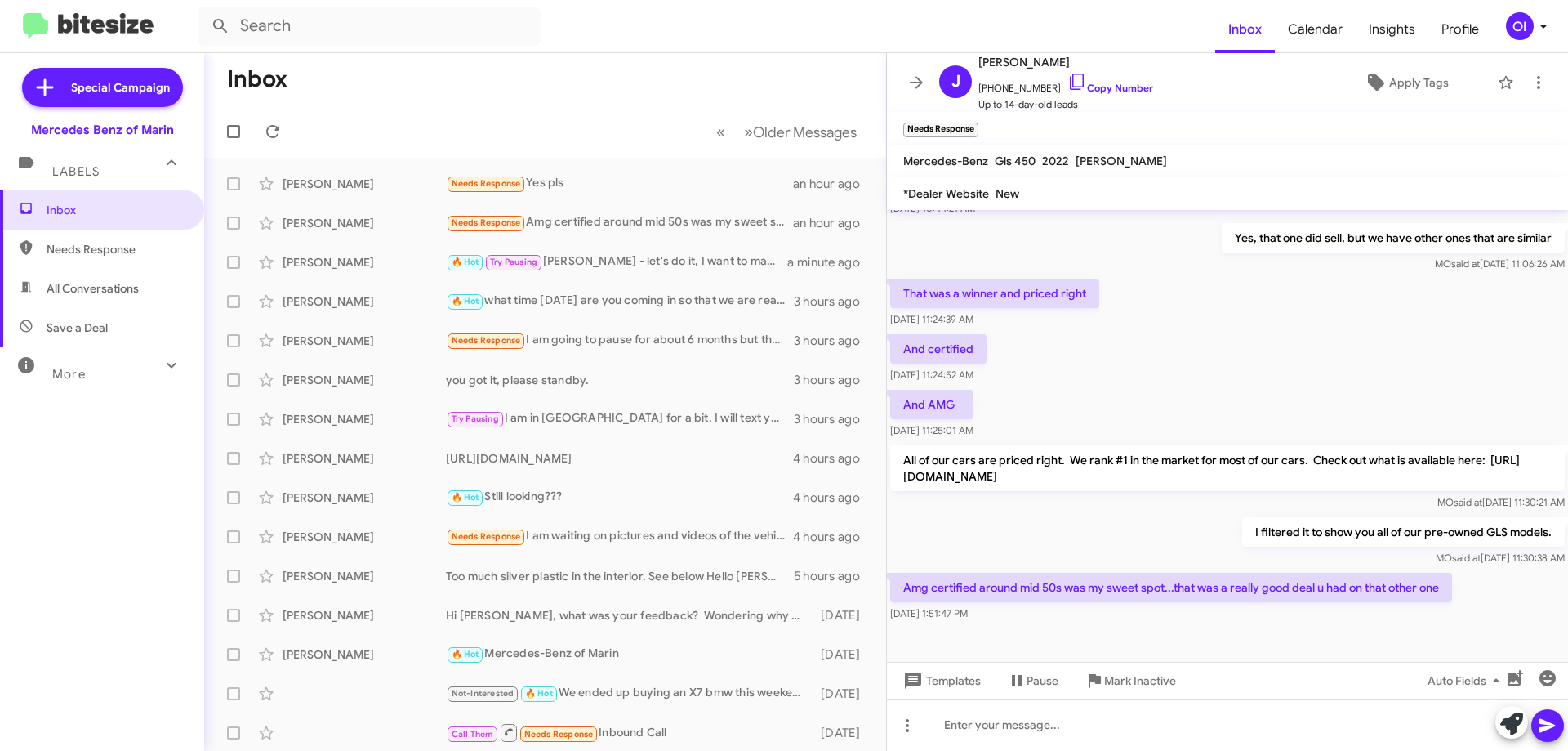
click at [1005, 451] on p "All of our cars are priced right. We rank #1 in the market for most of our cars…" at bounding box center [1227, 468] width 675 height 46
click at [1083, 488] on p "All of our cars are priced right. We rank #1 in the market for most of our cars…" at bounding box center [1227, 468] width 675 height 46
click at [997, 450] on p "All of our cars are priced right. We rank #1 in the market for most of our cars…" at bounding box center [1227, 468] width 675 height 46
click at [984, 447] on p "All of our cars are priced right. We rank #1 in the market for most of our cars…" at bounding box center [1227, 468] width 675 height 46
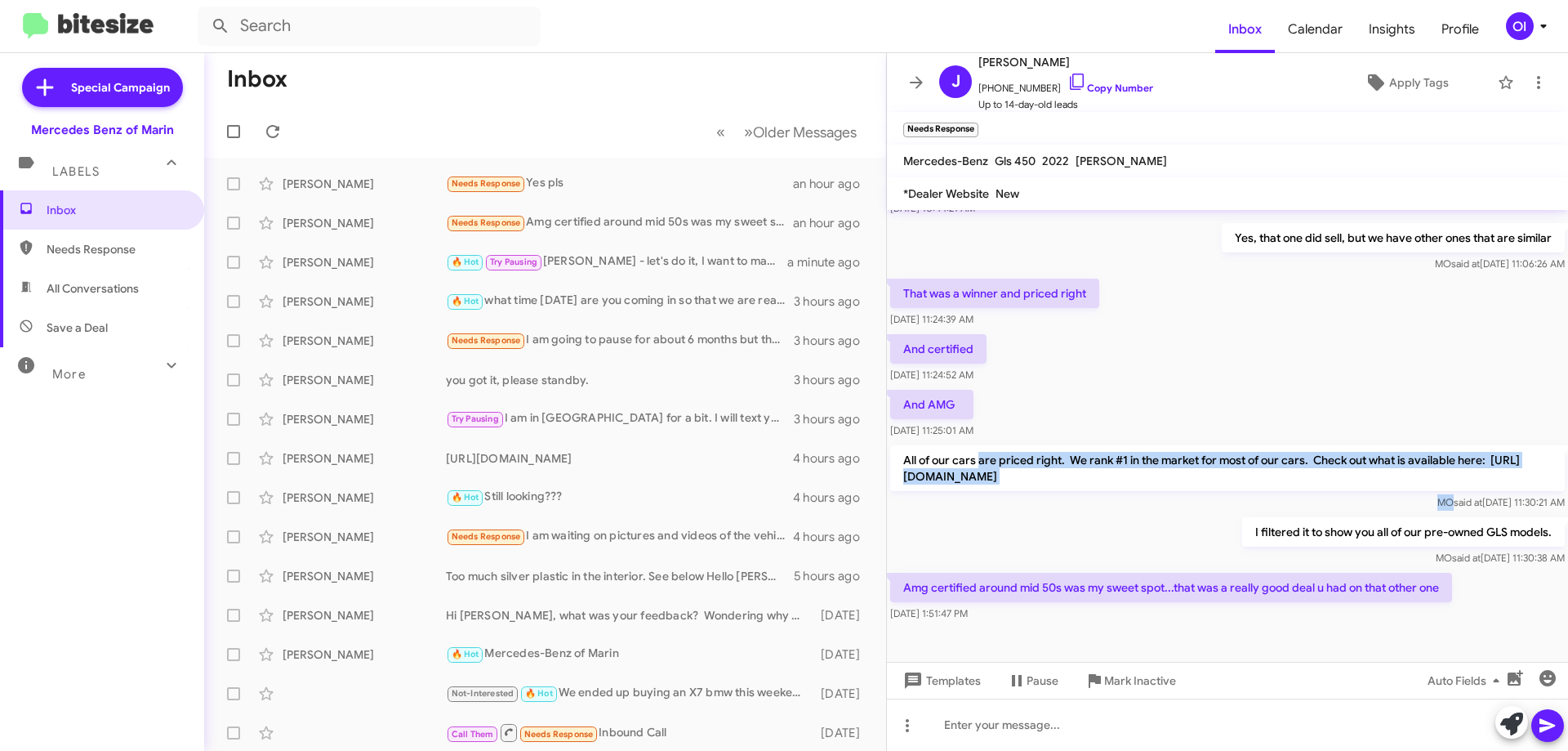
drag, startPoint x: 984, startPoint y: 447, endPoint x: 1064, endPoint y: 506, distance: 99.4
click at [1061, 503] on div "All of our cars are priced right. We rank #1 in the market for most of our cars…" at bounding box center [1227, 478] width 675 height 65
click at [1064, 506] on div "MO said at [DATE] 11:30:21 AM" at bounding box center [1227, 503] width 675 height 17
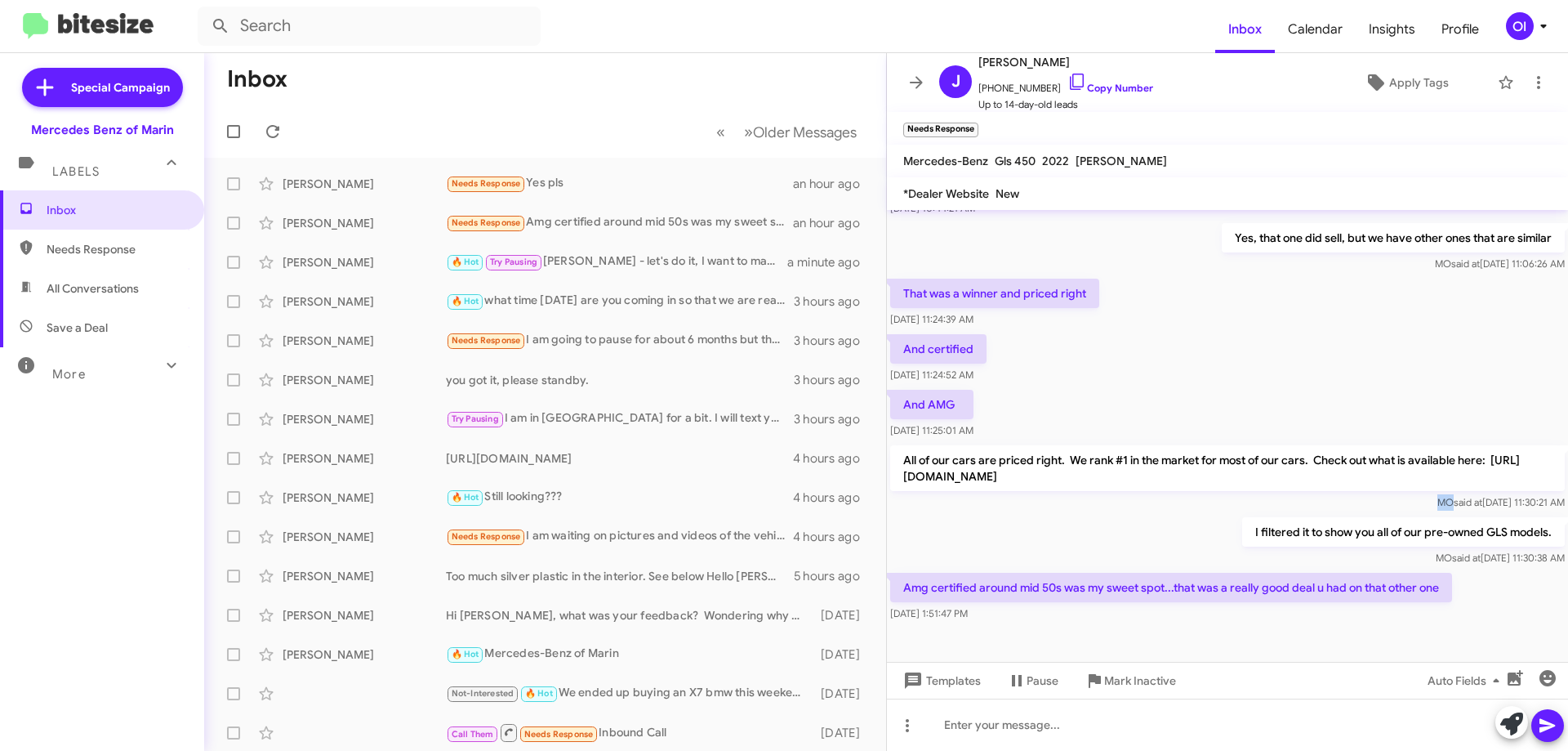
drag, startPoint x: 1064, startPoint y: 506, endPoint x: 1007, endPoint y: 460, distance: 73.2
click at [1021, 468] on div "All of our cars are priced right. We rank #1 in the market for most of our cars…" at bounding box center [1227, 478] width 675 height 65
click at [1007, 460] on p "All of our cars are priced right. We rank #1 in the market for most of our cars…" at bounding box center [1227, 468] width 675 height 46
drag, startPoint x: 995, startPoint y: 451, endPoint x: 1056, endPoint y: 492, distance: 73.5
click at [1054, 492] on div "All of our cars are priced right. We rank #1 in the market for most of our cars…" at bounding box center [1227, 478] width 675 height 65
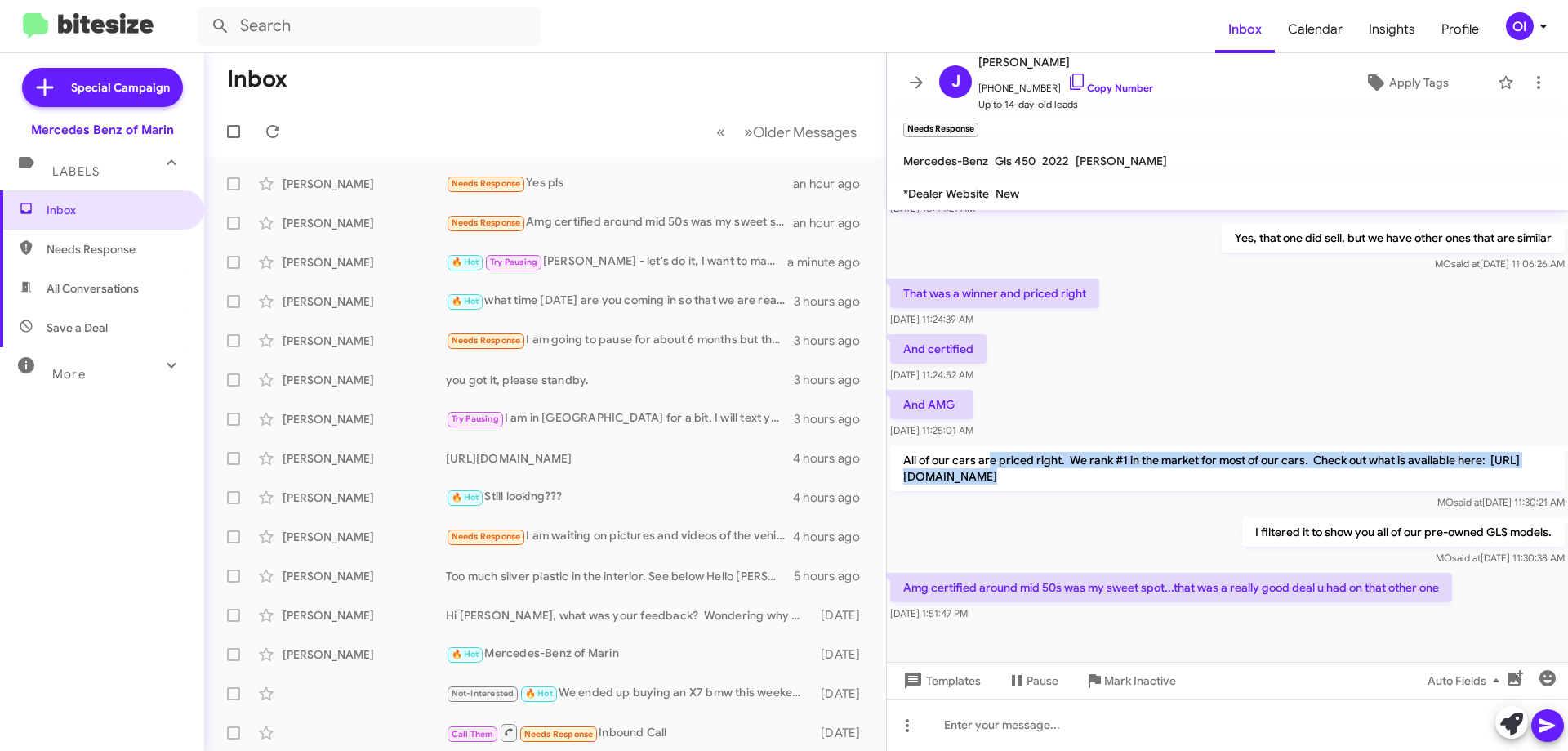
click at [1057, 493] on div "All of our cars are priced right. We rank #1 in the market for most of our cars…" at bounding box center [1227, 478] width 675 height 65
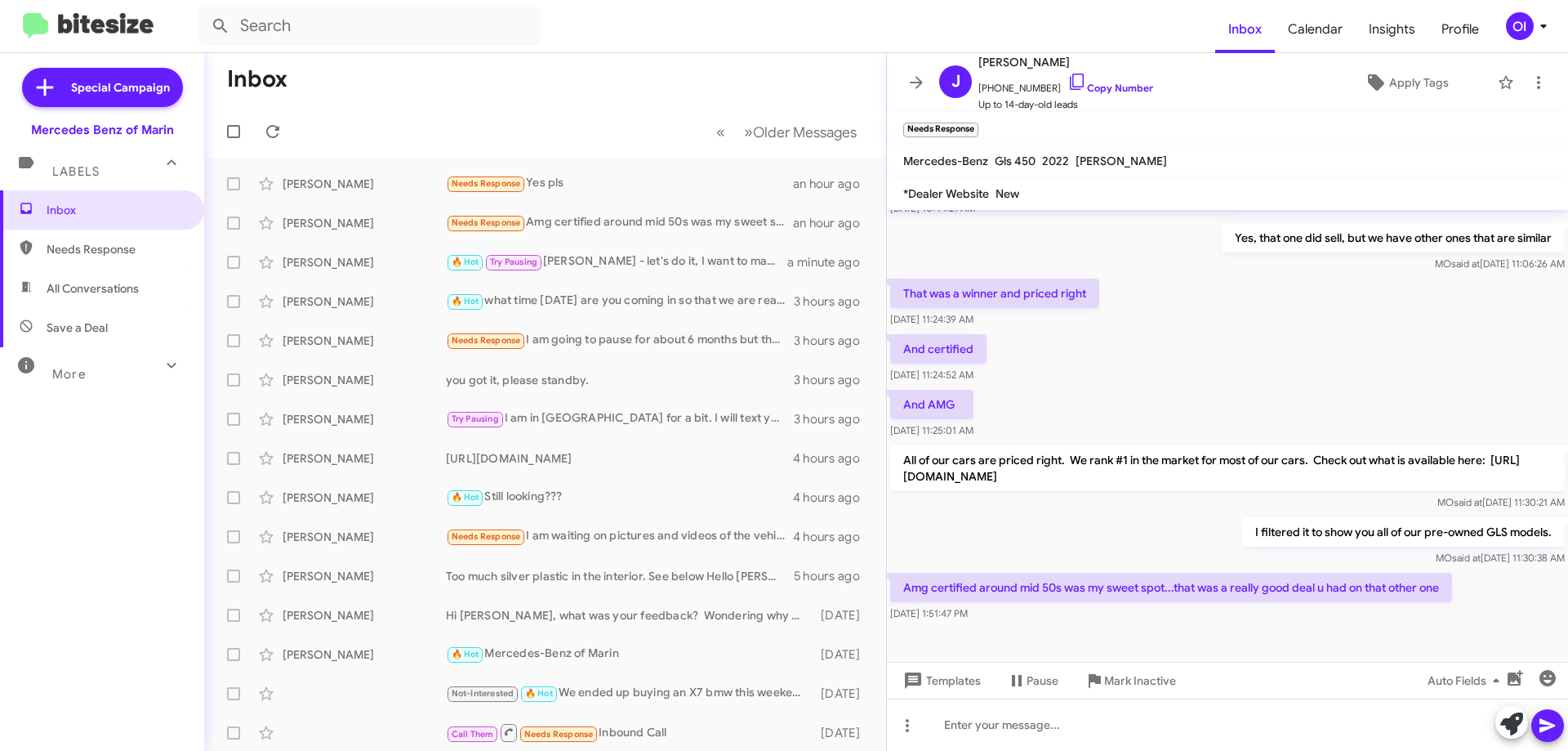
click at [1061, 517] on div "I filtered it to show you all of our pre-owned GLS models. [PERSON_NAME] said a…" at bounding box center [1227, 542] width 681 height 55
click at [127, 280] on span "All Conversations" at bounding box center [93, 289] width 92 height 17
type input "in:all-conversations"
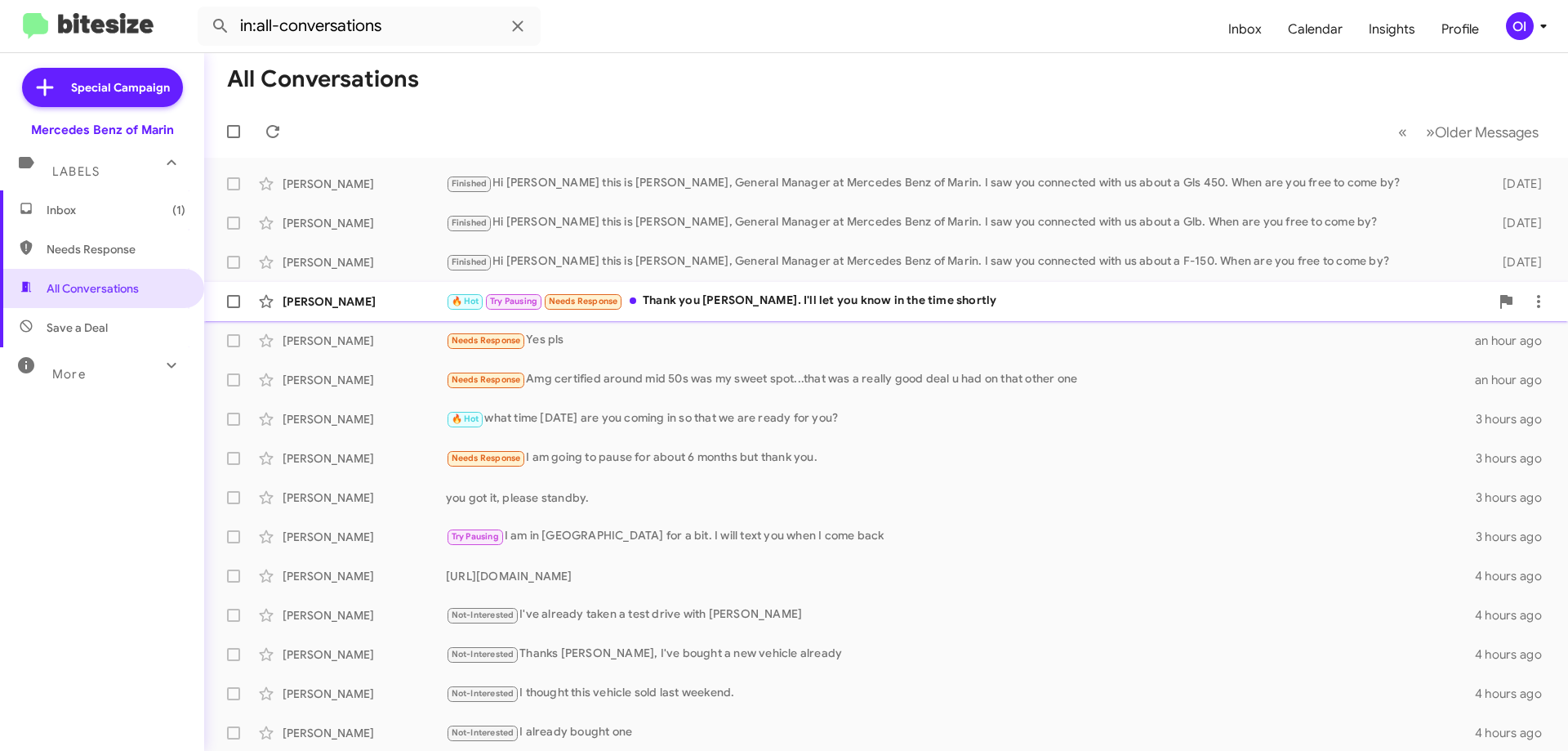
click at [644, 308] on div "🔥 Hot Try Pausing Needs Response Thank you [PERSON_NAME]. I'll let you know in …" at bounding box center [968, 301] width 1044 height 18
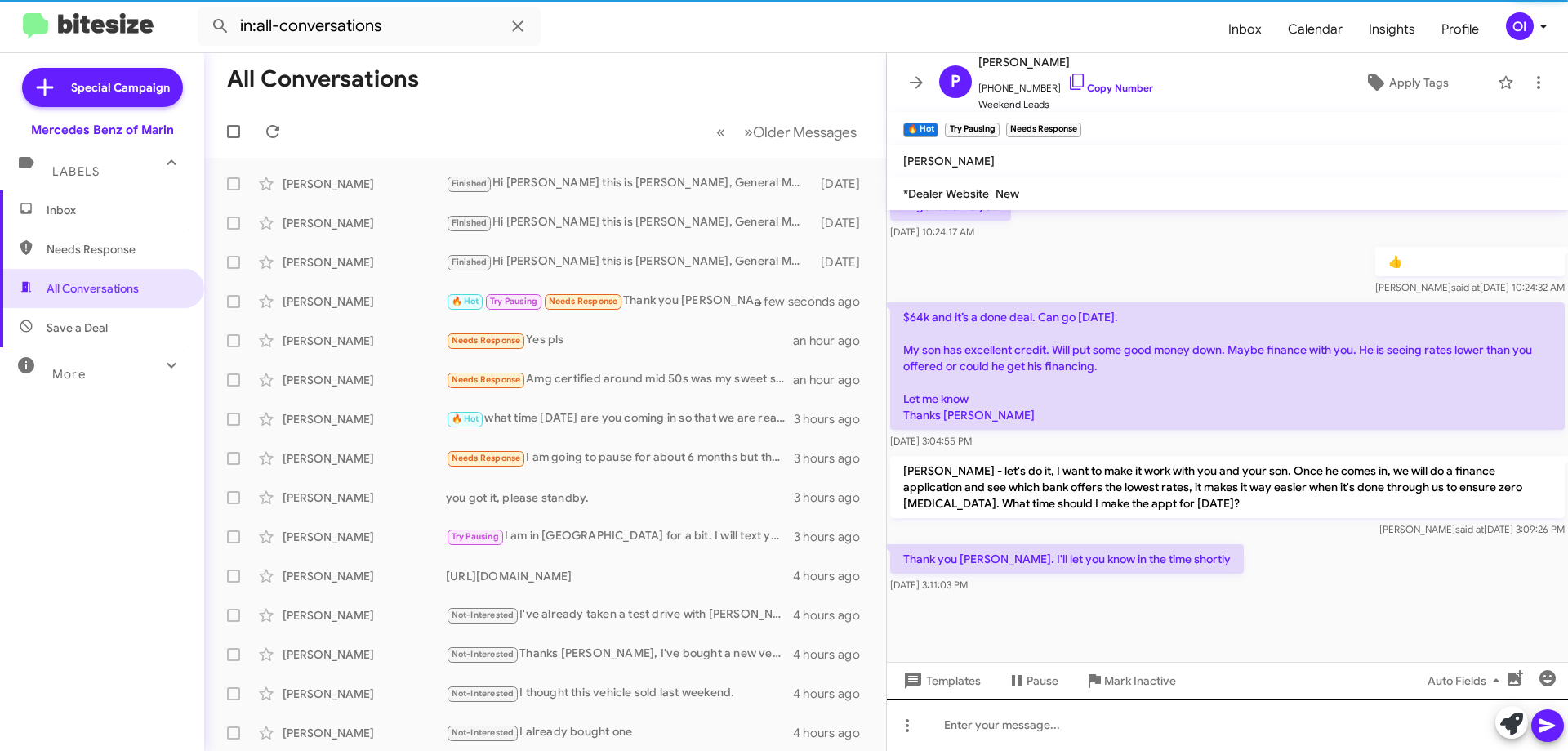
scroll to position [1225, 0]
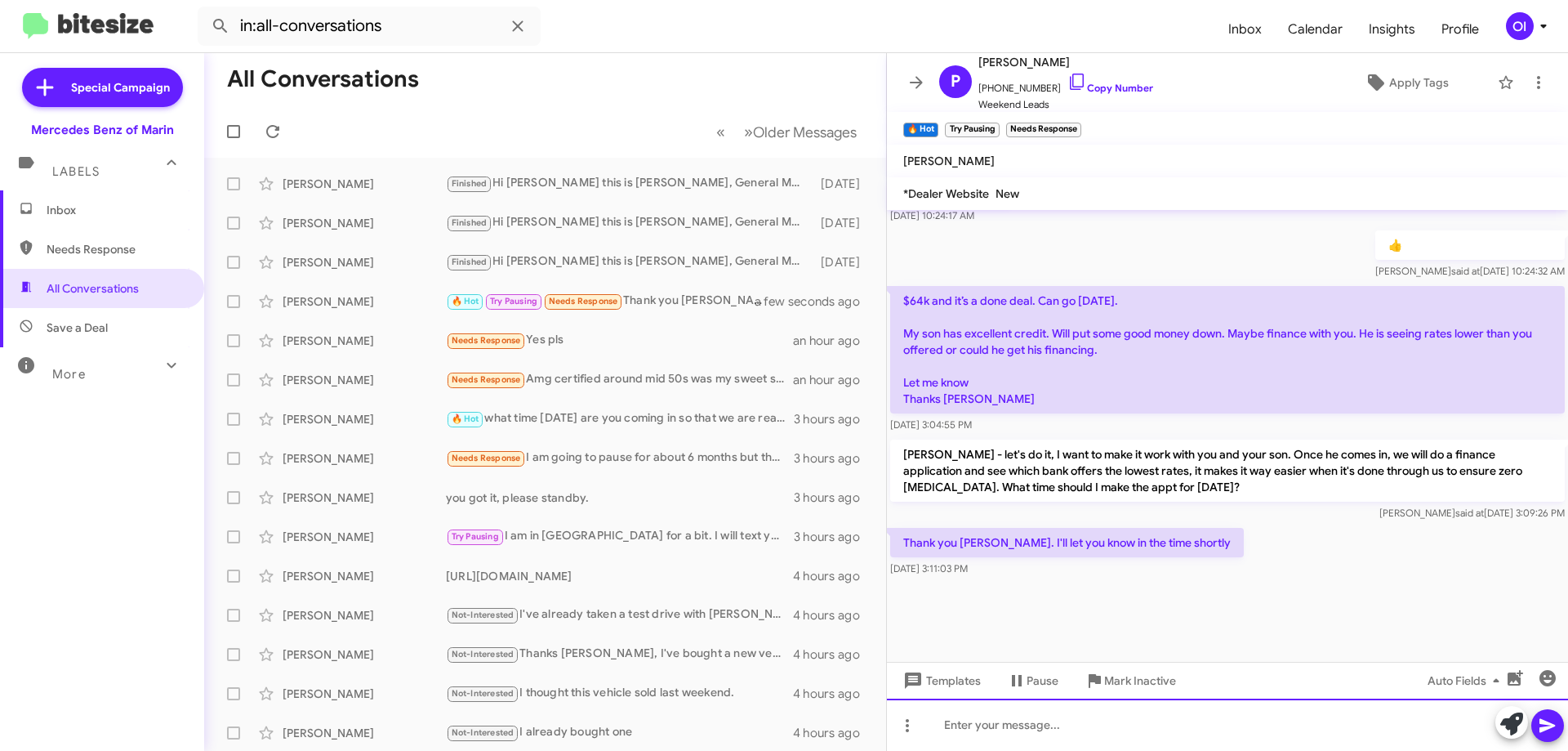
click at [1320, 725] on div at bounding box center [1227, 725] width 681 height 53
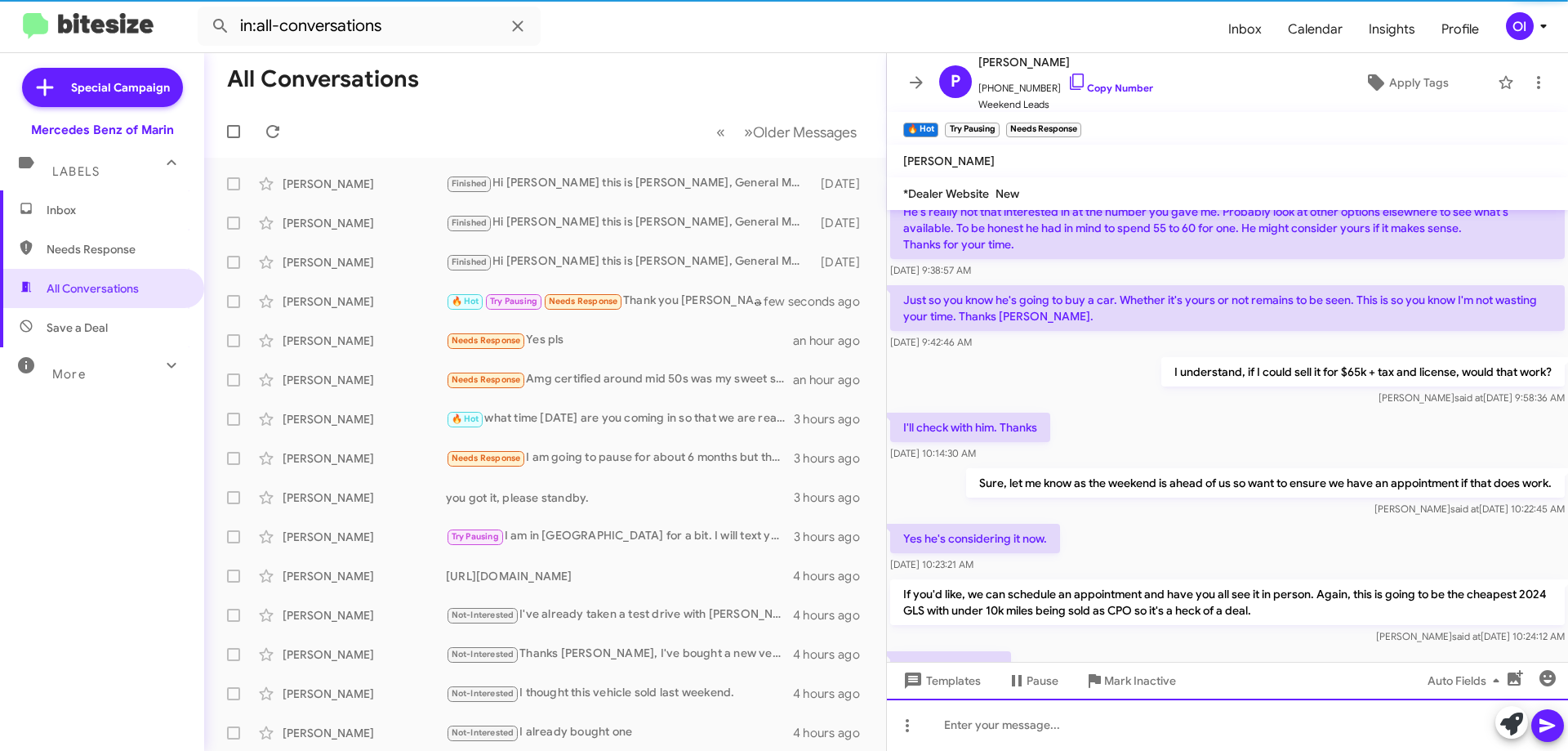
scroll to position [0, 0]
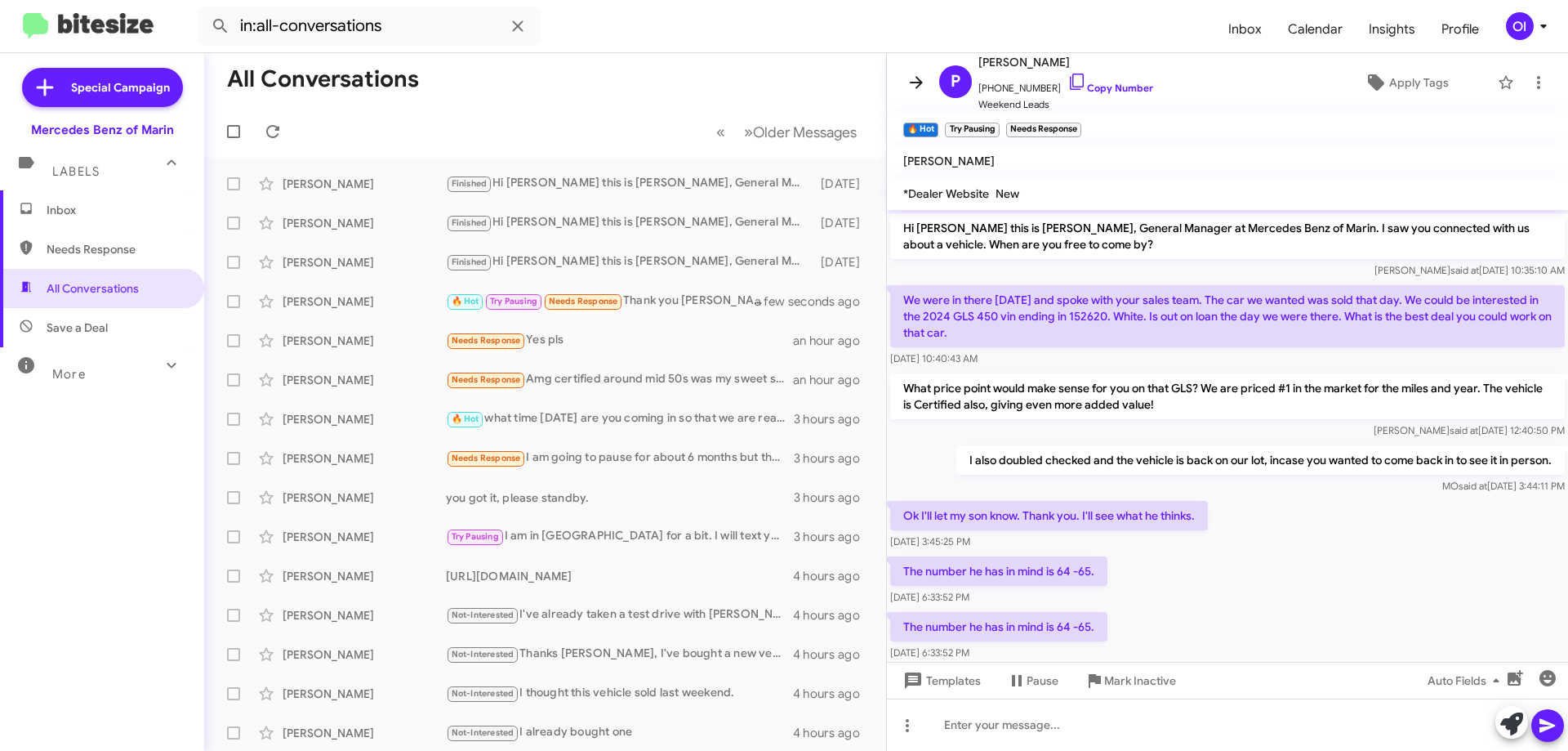
click at [909, 89] on icon at bounding box center [916, 82] width 19 height 19
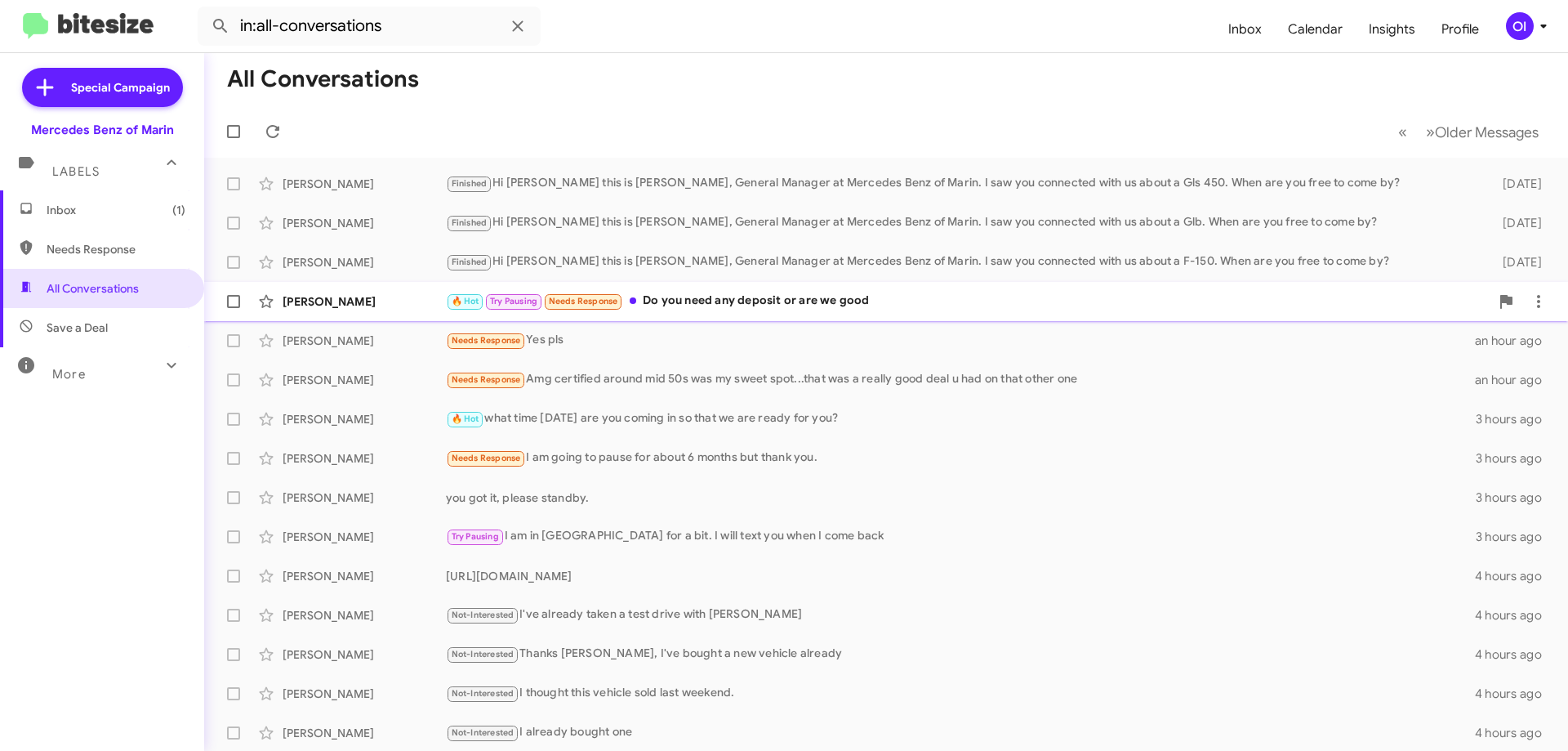
click at [628, 309] on div "🔥 Hot Try Pausing Needs Response Do you need any deposit or are we good" at bounding box center [968, 301] width 1044 height 18
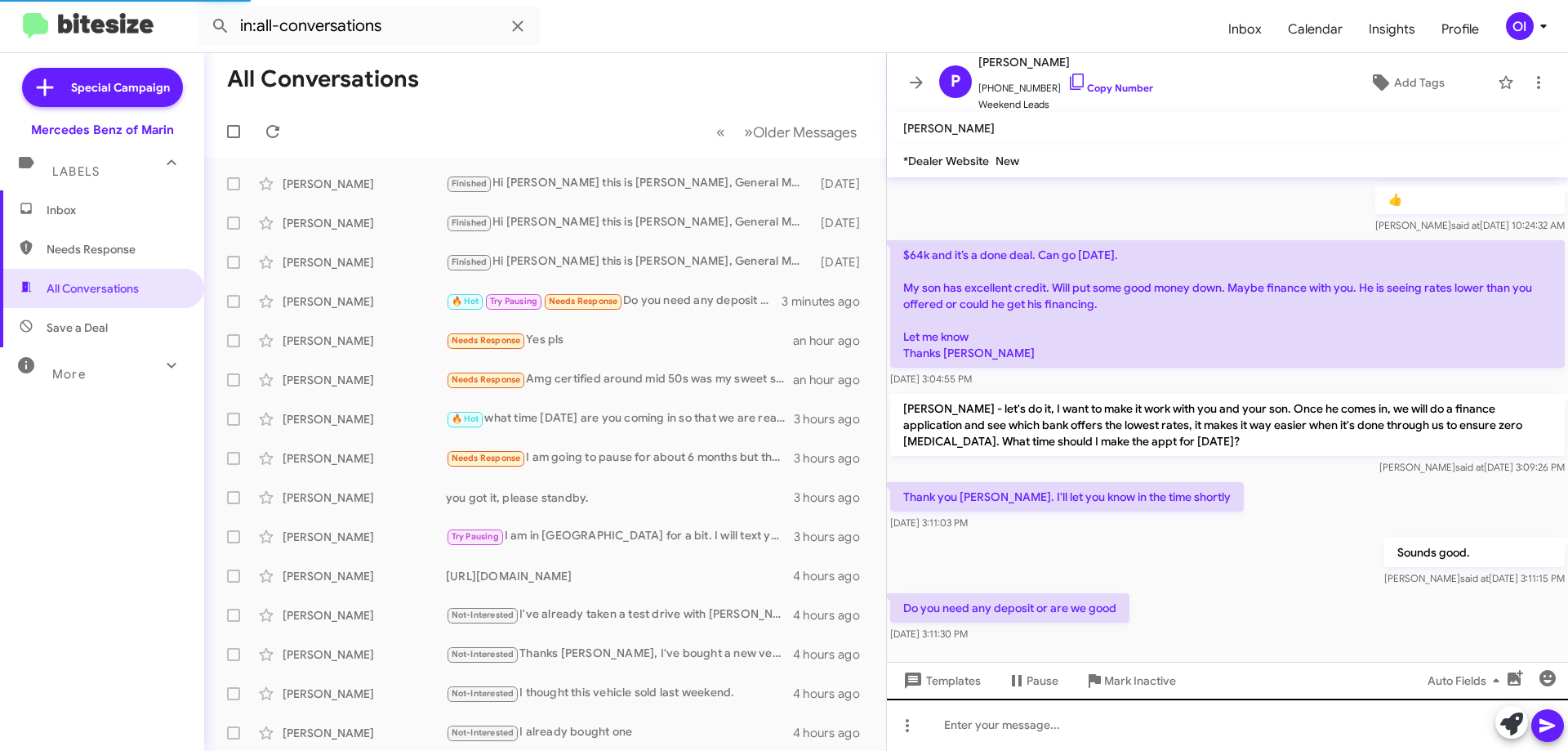
scroll to position [1193, 0]
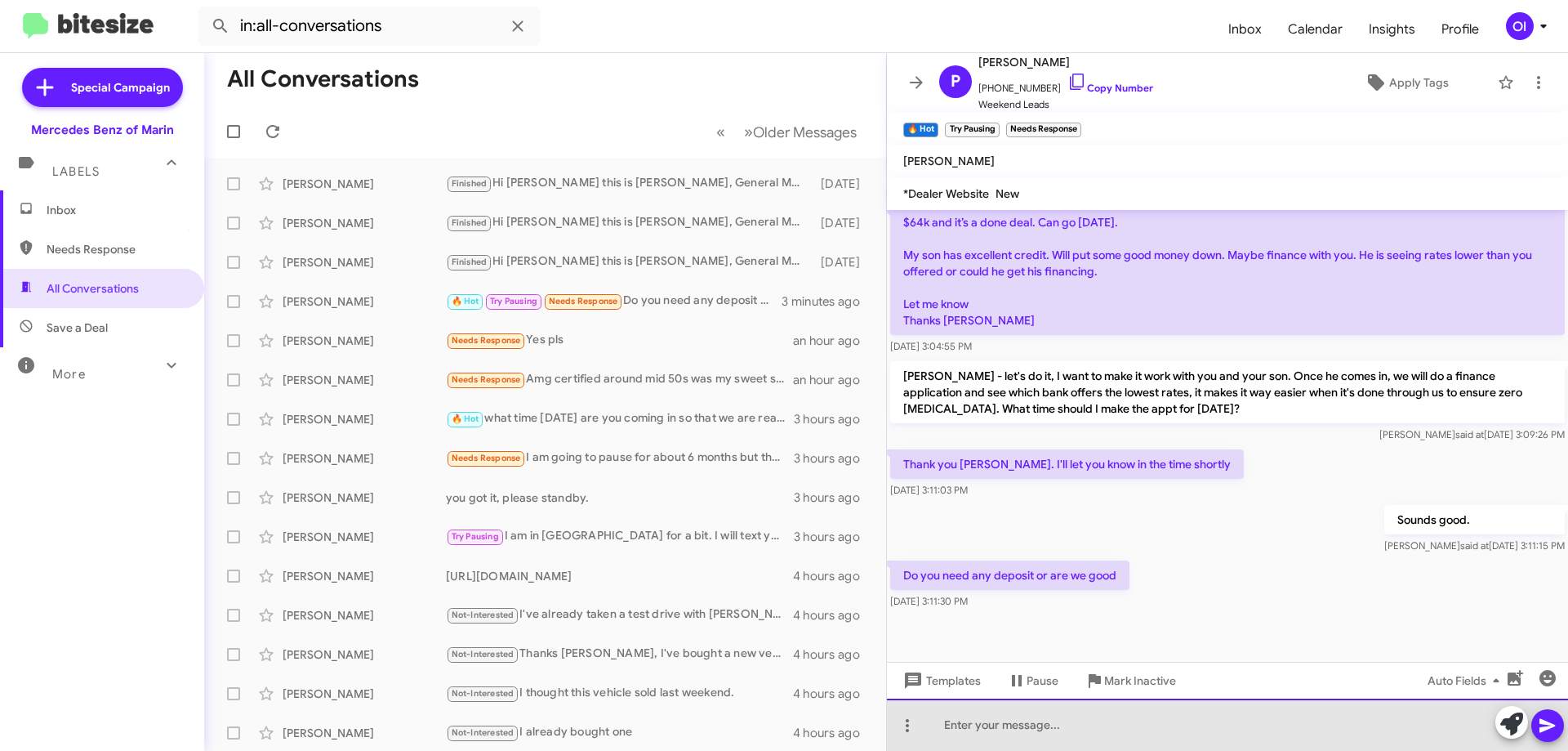
click at [1064, 728] on div at bounding box center [1227, 725] width 681 height 53
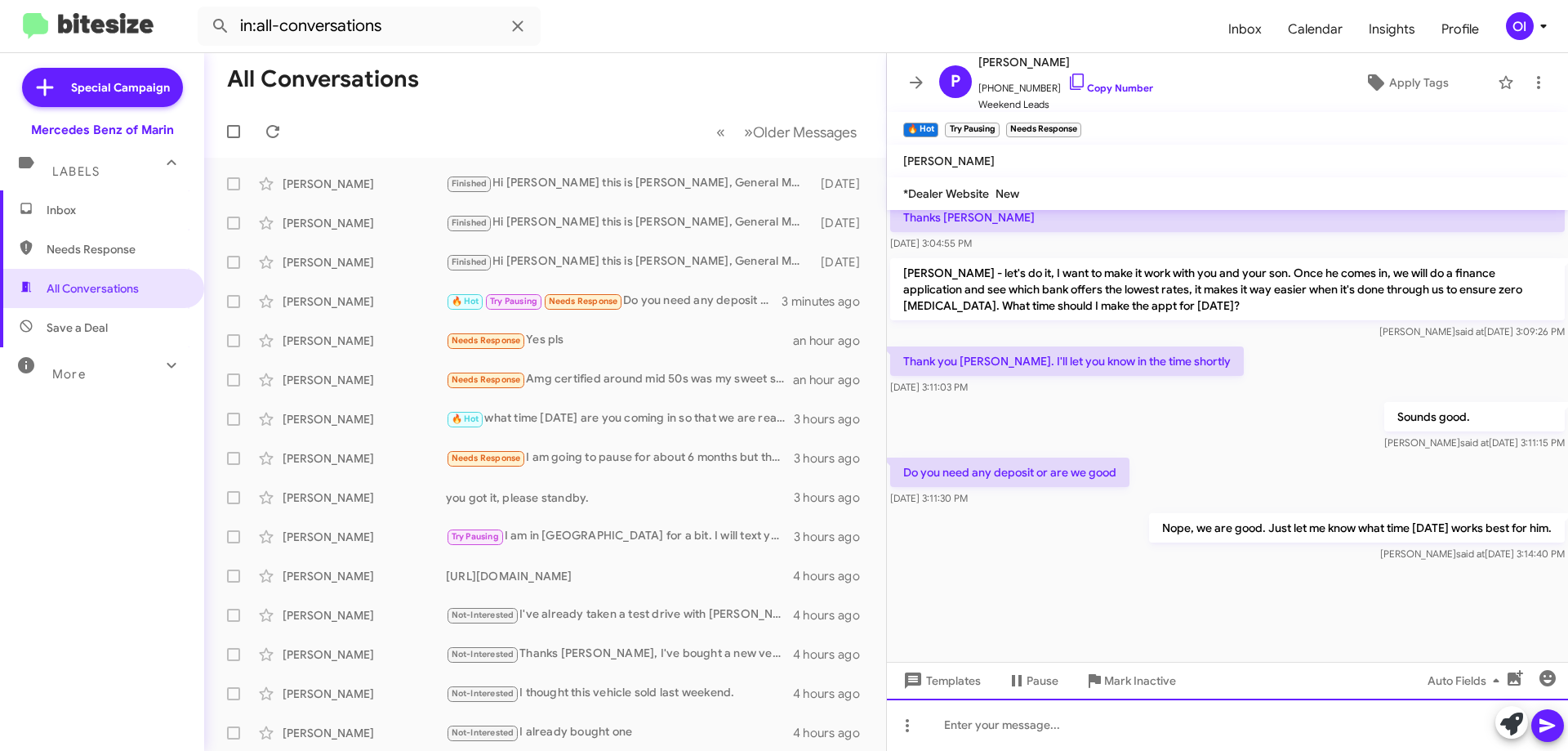
scroll to position [1768, 0]
